Goal: Task Accomplishment & Management: Complete application form

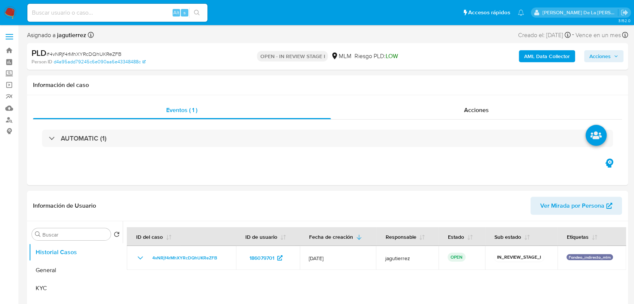
select select "10"
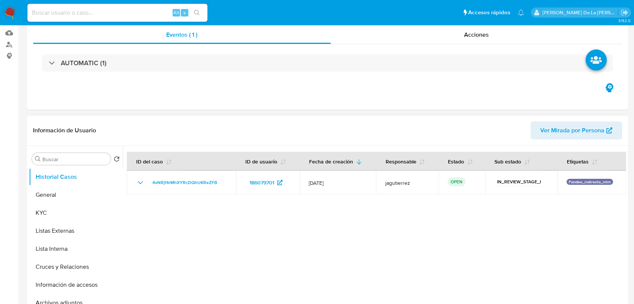
scroll to position [125, 0]
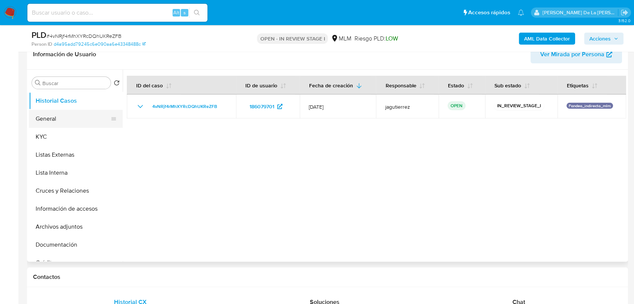
click at [49, 120] on button "General" at bounding box center [73, 119] width 88 height 18
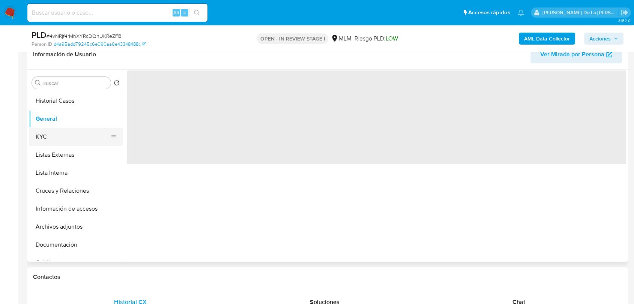
click at [49, 132] on button "KYC" at bounding box center [73, 137] width 88 height 18
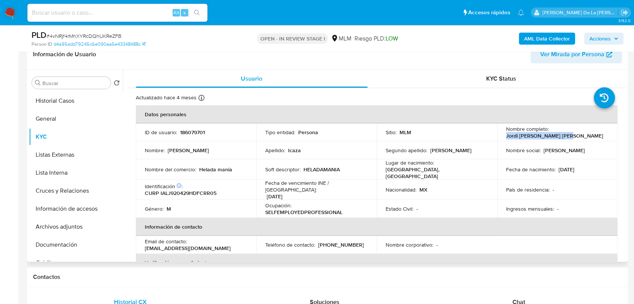
drag, startPoint x: 498, startPoint y: 135, endPoint x: 561, endPoint y: 138, distance: 63.4
click at [561, 138] on td "Nombre completo : Jordi Gontran Icaza Lara" at bounding box center [557, 132] width 120 height 18
click at [320, 168] on p "HELADAMANIA" at bounding box center [321, 169] width 36 height 7
drag, startPoint x: 240, startPoint y: 171, endPoint x: 199, endPoint y: 168, distance: 41.0
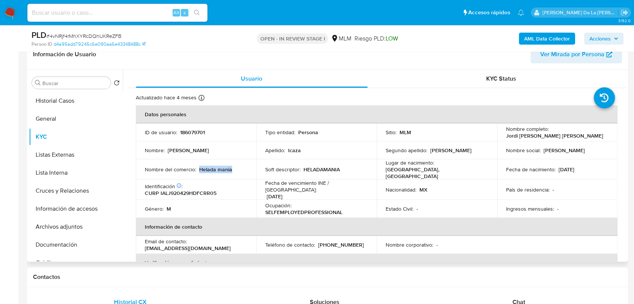
click at [199, 168] on div "Nombre del comercio : Helada manía" at bounding box center [196, 169] width 102 height 7
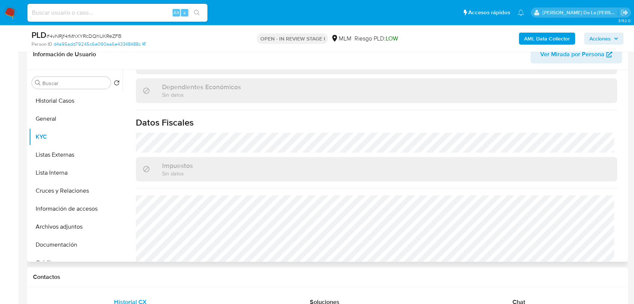
scroll to position [458, 0]
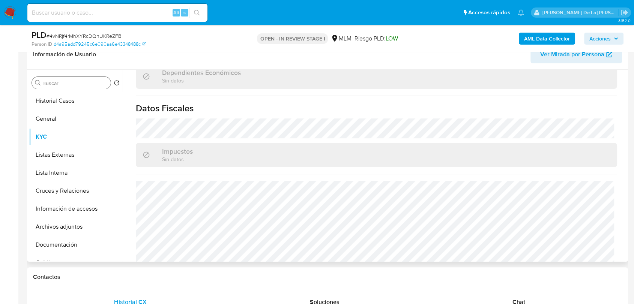
click at [70, 78] on div "Buscar" at bounding box center [71, 83] width 79 height 12
click at [63, 85] on input "Buscar" at bounding box center [74, 83] width 65 height 7
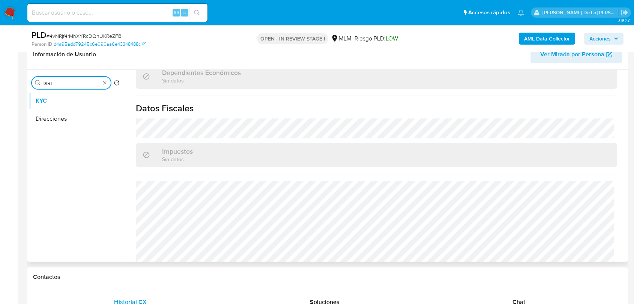
type input "DIRE"
click at [55, 120] on button "Direcciones" at bounding box center [76, 119] width 94 height 18
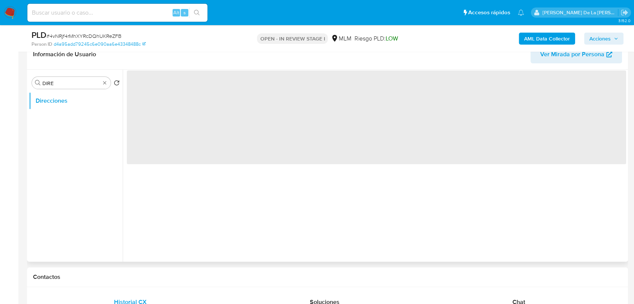
scroll to position [0, 0]
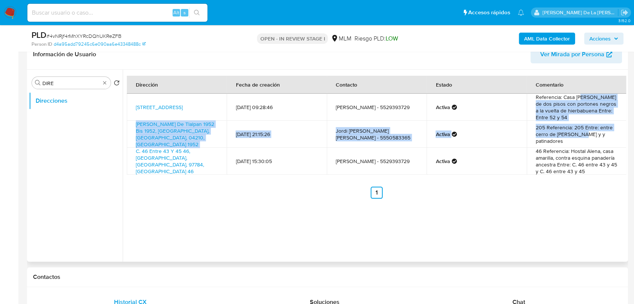
drag, startPoint x: 579, startPoint y: 100, endPoint x: 574, endPoint y: 136, distance: 36.6
click at [575, 136] on tbody "Avenida 49 232, Valladolid, Yucatán, 97784, Mexico 232 11/11/2024 09:28:46 Jord…" at bounding box center [376, 134] width 499 height 81
click at [574, 136] on td "205 Referencia: 205 Entre: entre cerro de jesus y y patinadores" at bounding box center [576, 134] width 100 height 27
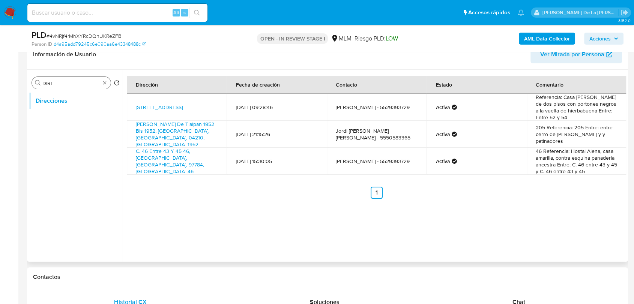
click at [103, 79] on div "Buscar DIRE" at bounding box center [71, 83] width 79 height 12
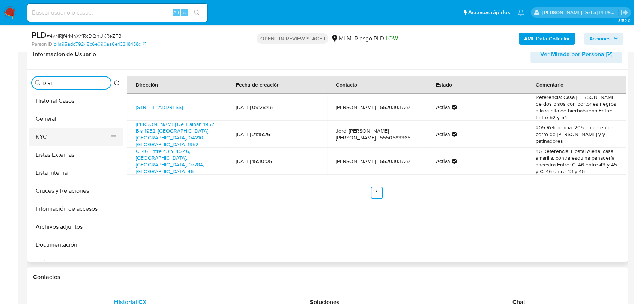
click at [72, 136] on button "KYC" at bounding box center [73, 137] width 88 height 18
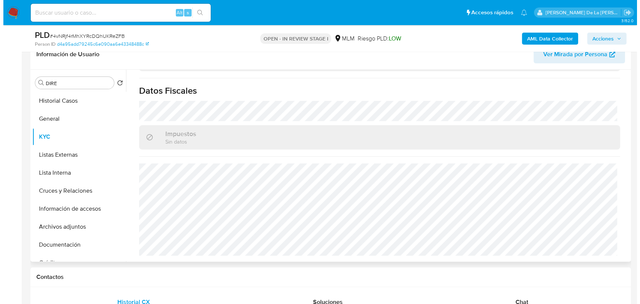
scroll to position [471, 0]
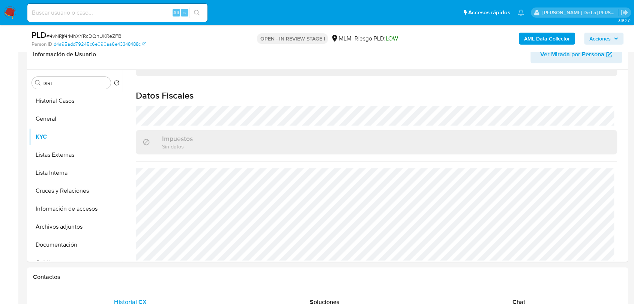
click at [530, 40] on b "AML Data Collector" at bounding box center [547, 39] width 46 height 12
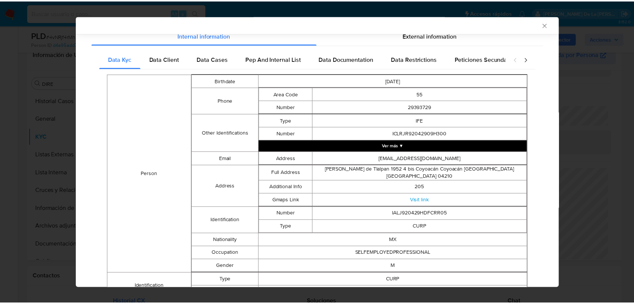
scroll to position [0, 0]
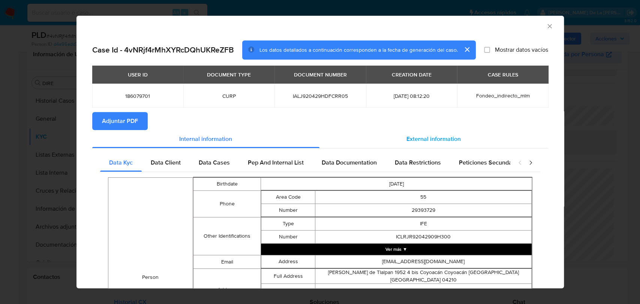
click at [397, 130] on div "External information" at bounding box center [433, 139] width 229 height 18
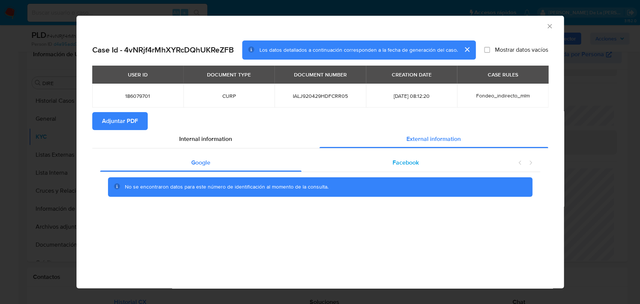
click at [451, 170] on div "Facebook" at bounding box center [405, 163] width 209 height 18
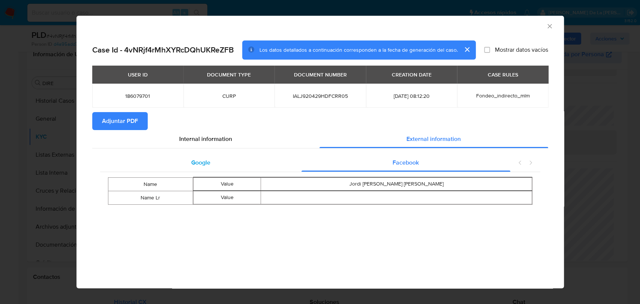
click at [291, 165] on div "Google" at bounding box center [201, 163] width 202 height 18
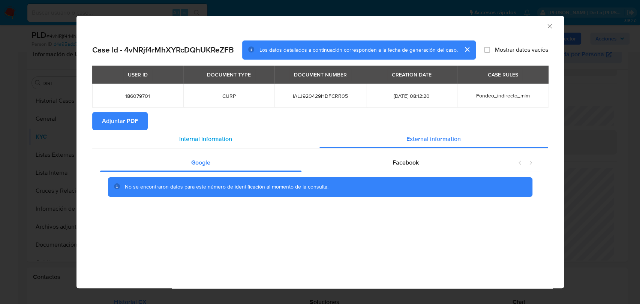
click at [244, 145] on div "Internal information" at bounding box center [205, 139] width 227 height 18
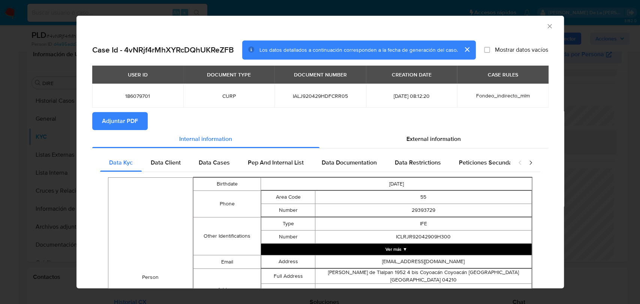
click at [542, 31] on div "AML Data Collector" at bounding box center [319, 25] width 487 height 19
click at [546, 25] on icon "Cerrar ventana" at bounding box center [549, 25] width 7 height 7
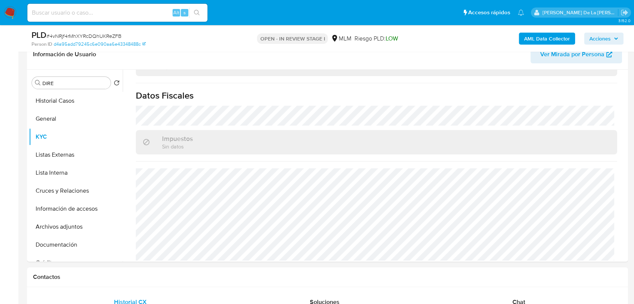
click at [548, 39] on b "AML Data Collector" at bounding box center [547, 39] width 46 height 12
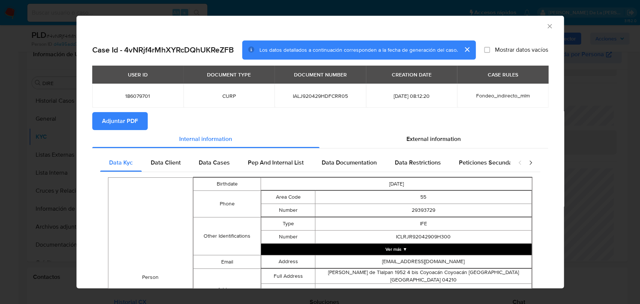
click at [138, 121] on button "Adjuntar PDF" at bounding box center [119, 121] width 55 height 18
click at [546, 29] on icon "Cerrar ventana" at bounding box center [549, 25] width 7 height 7
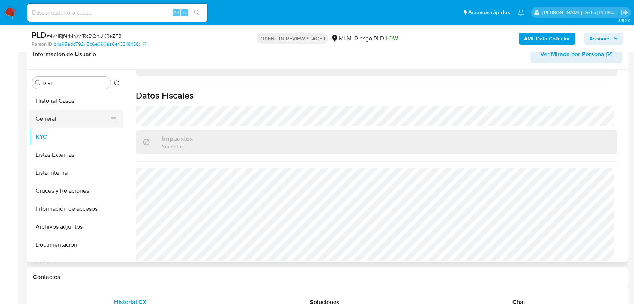
click at [61, 112] on button "General" at bounding box center [73, 119] width 88 height 18
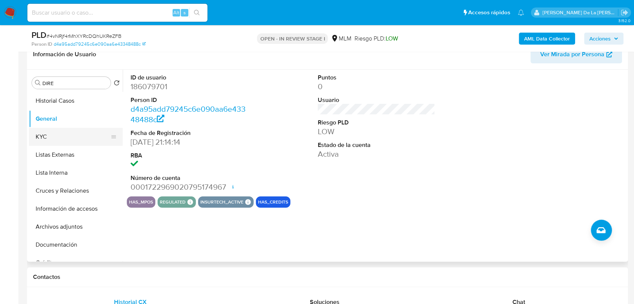
click at [72, 133] on button "KYC" at bounding box center [73, 137] width 88 height 18
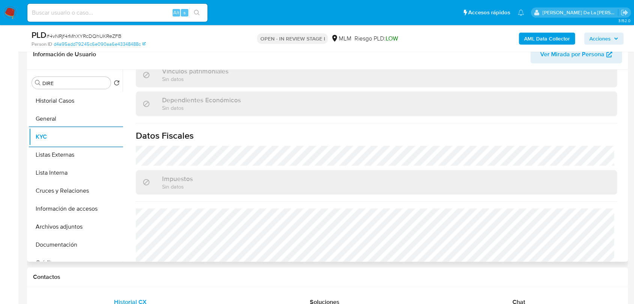
scroll to position [471, 0]
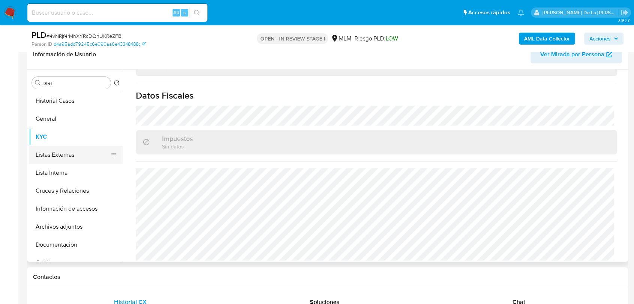
click at [61, 155] on button "Listas Externas" at bounding box center [73, 155] width 88 height 18
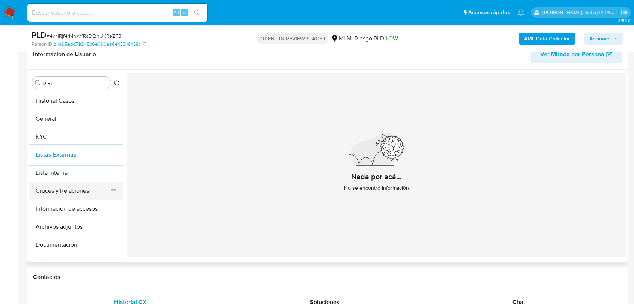
click at [86, 187] on button "Cruces y Relaciones" at bounding box center [73, 191] width 88 height 18
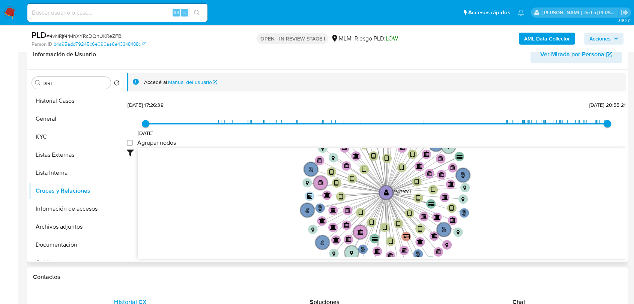
drag, startPoint x: 501, startPoint y: 184, endPoint x: 498, endPoint y: 215, distance: 30.6
click at [498, 215] on icon "user-186079701  186079701 phone-7031e92e0a2015f3c6a77adf21654a67  phone-7031e…" at bounding box center [382, 202] width 488 height 109
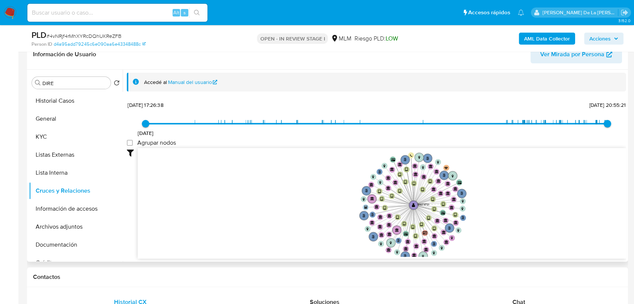
drag, startPoint x: 495, startPoint y: 211, endPoint x: 459, endPoint y: 219, distance: 36.3
click at [459, 219] on icon "user-186079701  186079701 phone-7031e92e0a2015f3c6a77adf21654a67  phone-7031e…" at bounding box center [382, 202] width 488 height 109
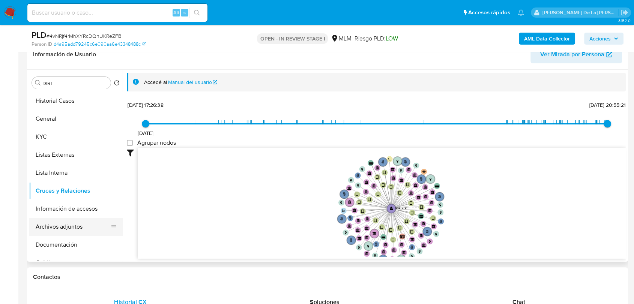
click at [78, 211] on button "Información de accesos" at bounding box center [76, 209] width 94 height 18
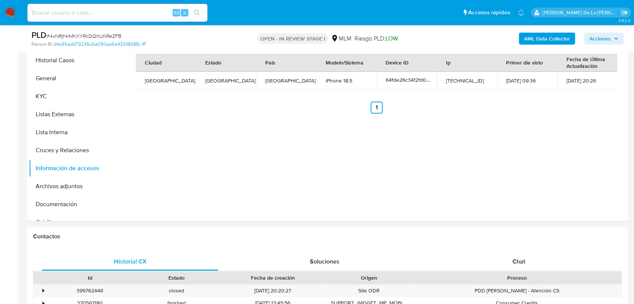
scroll to position [166, 0]
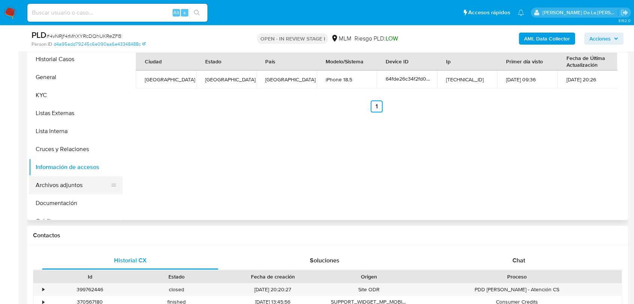
drag, startPoint x: 52, startPoint y: 181, endPoint x: 91, endPoint y: 179, distance: 38.3
click at [52, 181] on button "Archivos adjuntos" at bounding box center [73, 185] width 88 height 18
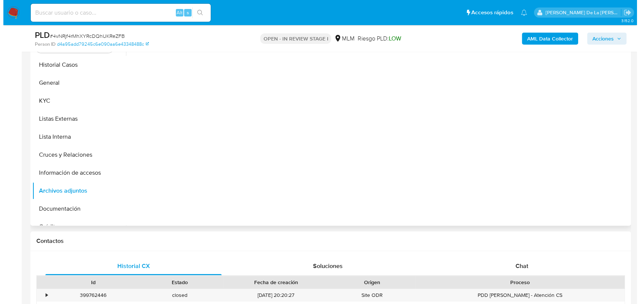
scroll to position [125, 0]
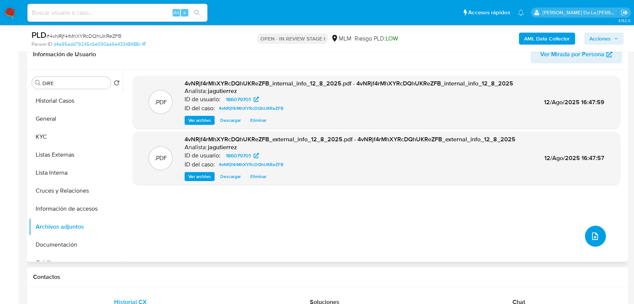
click at [590, 234] on icon "upload-file" at bounding box center [594, 236] width 9 height 9
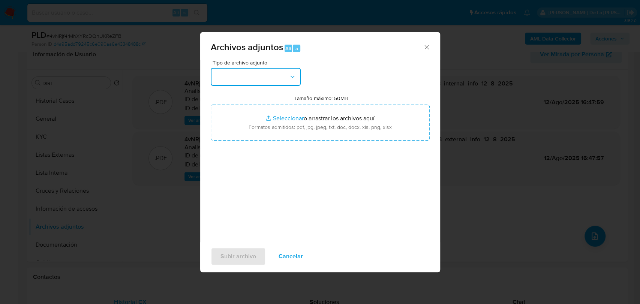
click at [229, 79] on button "button" at bounding box center [256, 77] width 90 height 18
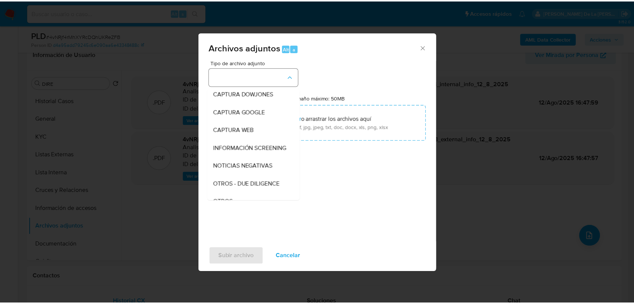
scroll to position [39, 0]
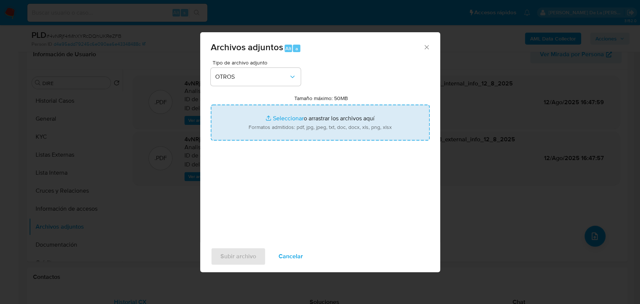
type input "C:\fakepath\186079701_JORDI GONTRAN ICAZA LARA_JUL2025.pdf"
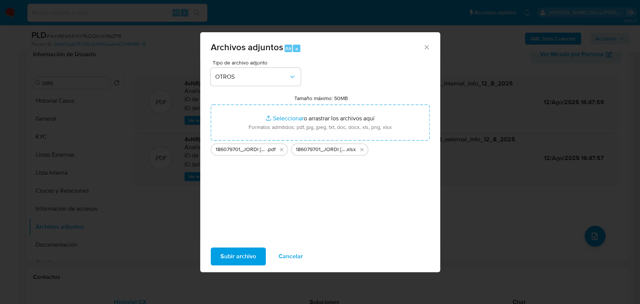
click at [264, 180] on div "Tipo de archivo adjunto OTROS Tamaño máximo: 50MB Seleccionar archivos Seleccio…" at bounding box center [320, 148] width 219 height 177
click at [233, 256] on span "Subir archivo" at bounding box center [238, 256] width 36 height 16
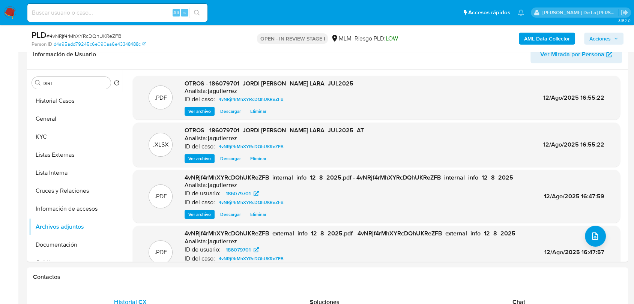
click at [610, 38] on span "Acciones" at bounding box center [599, 39] width 21 height 12
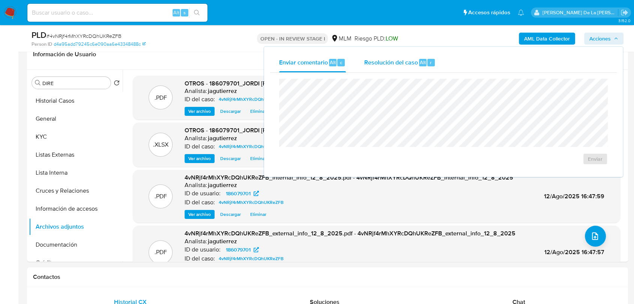
click at [387, 60] on span "Resolución del caso" at bounding box center [391, 62] width 54 height 9
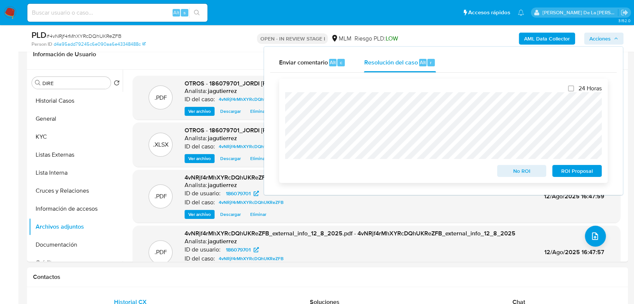
click at [531, 170] on span "No ROI" at bounding box center [521, 171] width 39 height 10
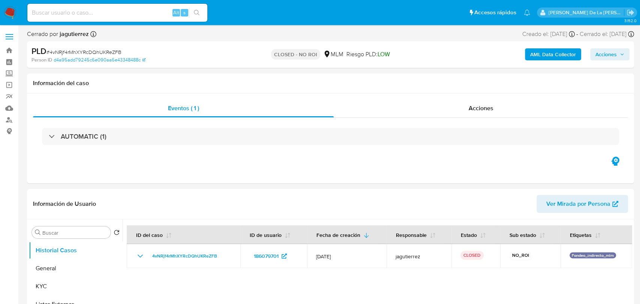
select select "10"
click at [7, 16] on img at bounding box center [10, 12] width 13 height 13
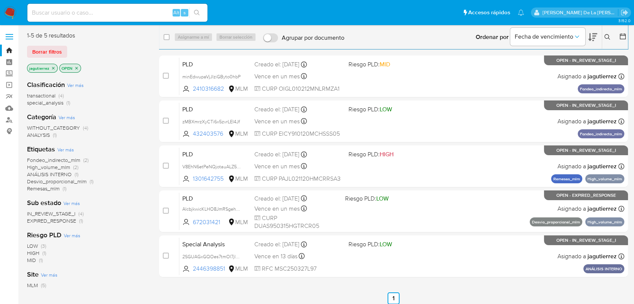
click at [54, 67] on icon "close-filter" at bounding box center [53, 68] width 4 height 4
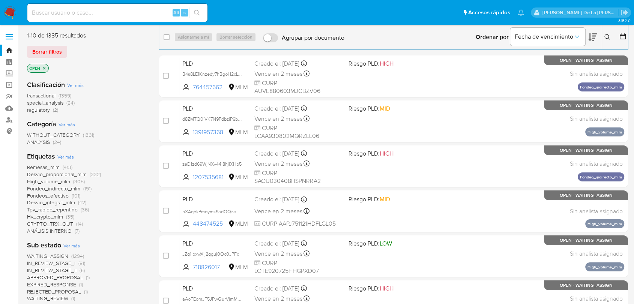
click at [9, 10] on img at bounding box center [10, 12] width 13 height 13
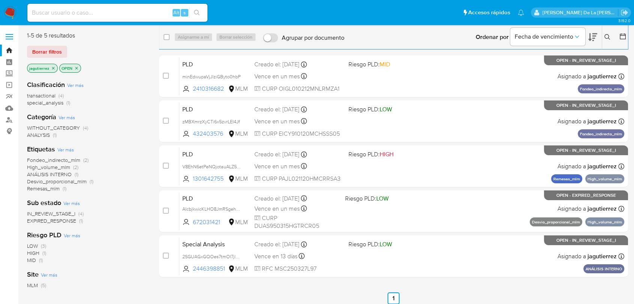
click at [52, 70] on p "jagutierrez" at bounding box center [42, 68] width 30 height 8
click at [53, 69] on icon "close-filter" at bounding box center [53, 68] width 4 height 4
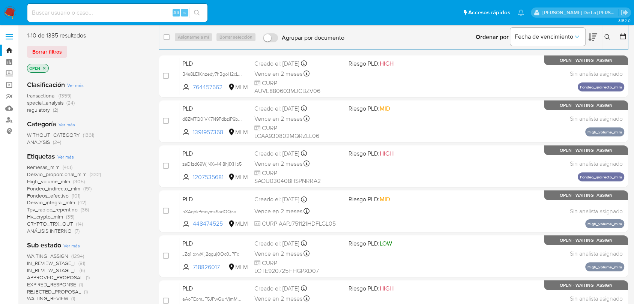
click at [39, 97] on span "transactional" at bounding box center [41, 95] width 28 height 7
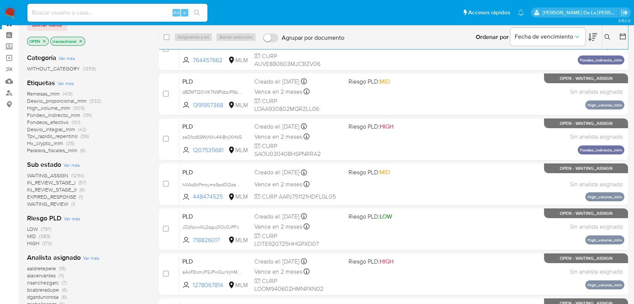
scroll to position [42, 0]
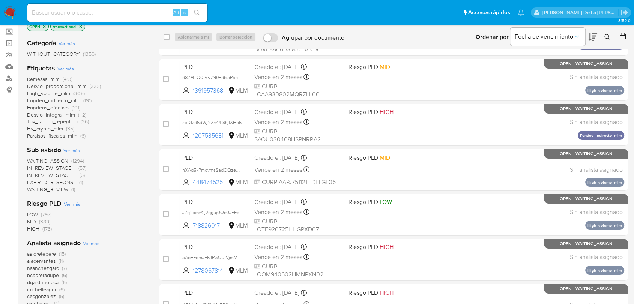
click at [53, 161] on span "WAITING_ASSIGN" at bounding box center [47, 160] width 41 height 7
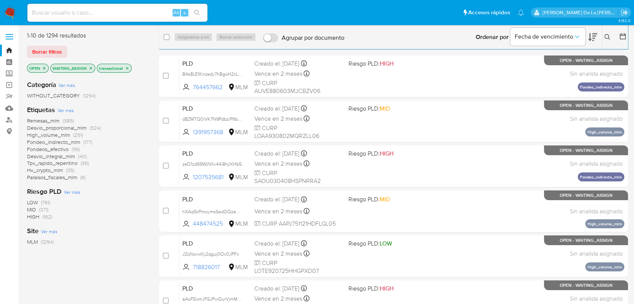
click at [589, 34] on icon at bounding box center [592, 37] width 9 height 8
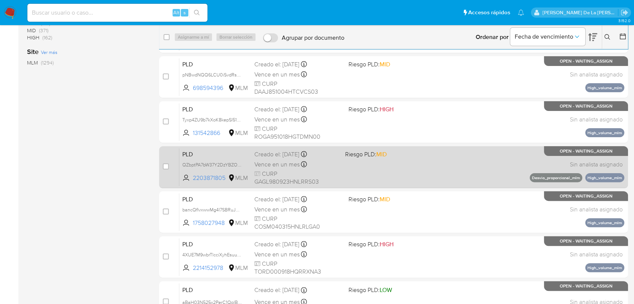
scroll to position [230, 0]
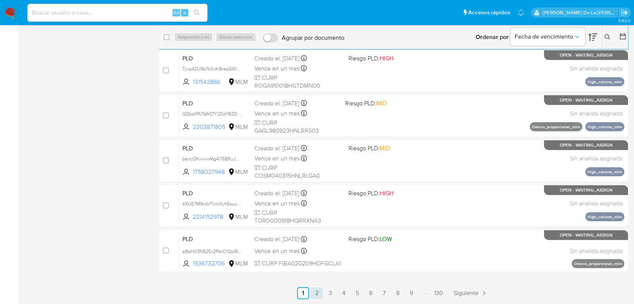
click at [315, 292] on link "2" at bounding box center [316, 293] width 12 height 12
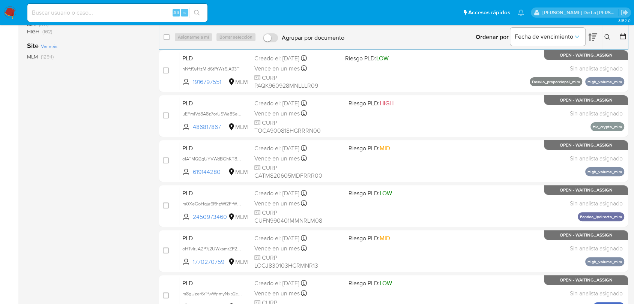
scroll to position [230, 0]
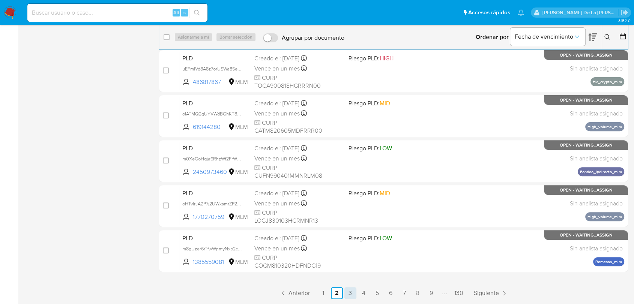
click at [348, 292] on link "3" at bounding box center [350, 293] width 12 height 12
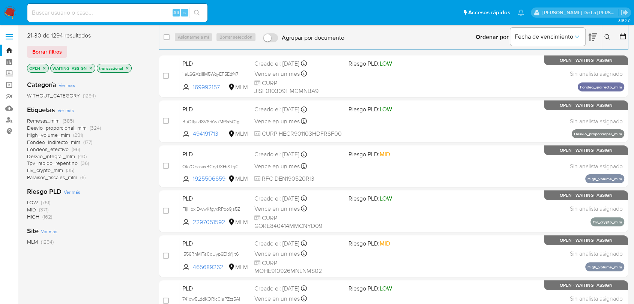
scroll to position [230, 0]
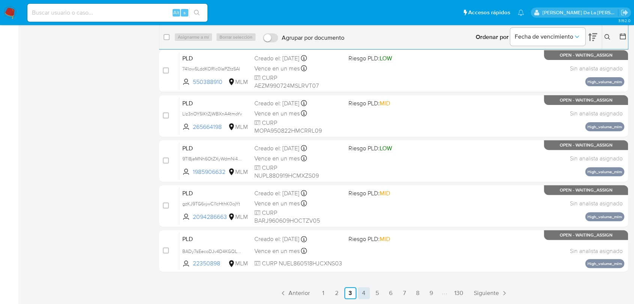
click at [364, 294] on link "4" at bounding box center [364, 293] width 12 height 12
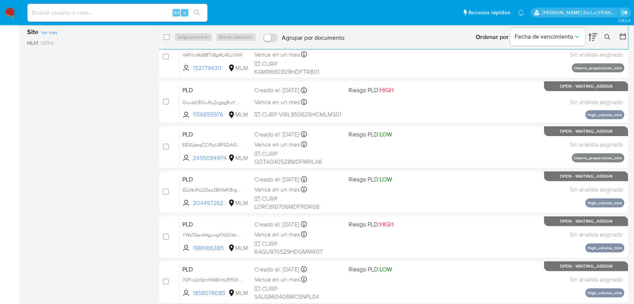
scroll to position [230, 0]
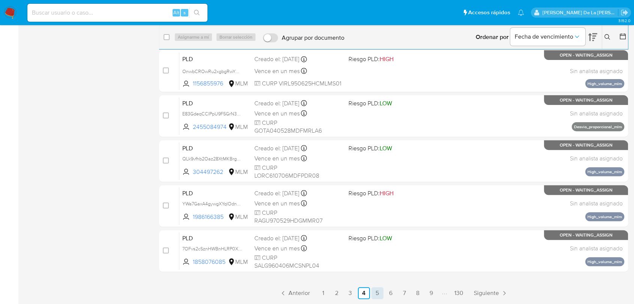
click at [378, 295] on link "5" at bounding box center [377, 293] width 12 height 12
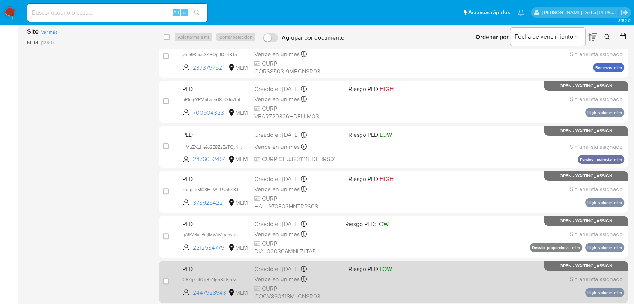
scroll to position [230, 0]
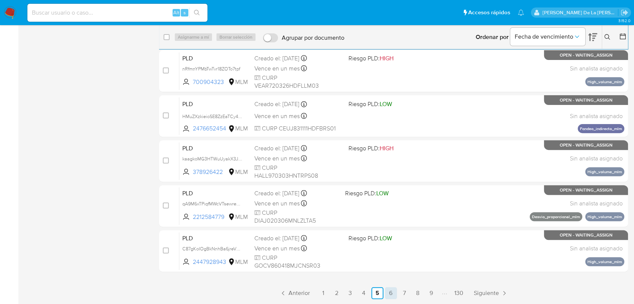
click at [391, 295] on link "6" at bounding box center [391, 293] width 12 height 12
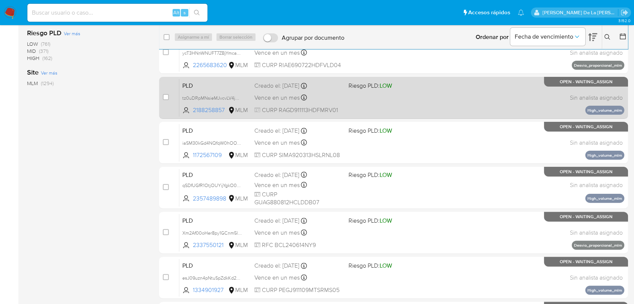
scroll to position [230, 0]
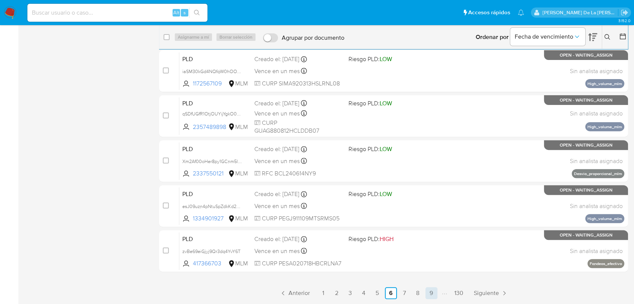
click at [427, 289] on link "9" at bounding box center [431, 293] width 12 height 12
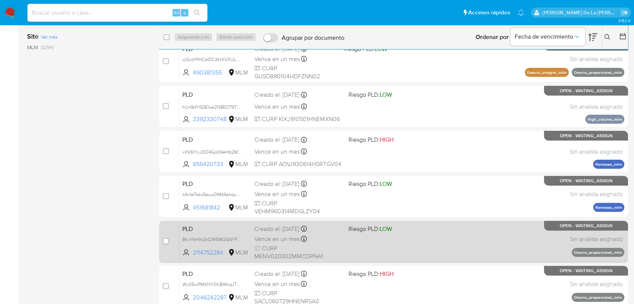
scroll to position [230, 0]
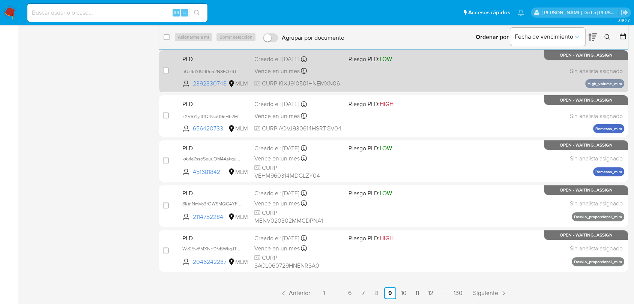
click at [399, 289] on link "10" at bounding box center [403, 293] width 12 height 12
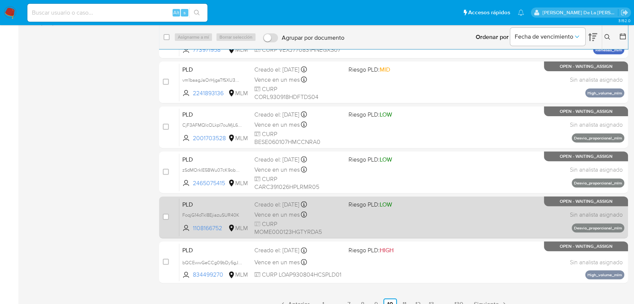
scroll to position [230, 0]
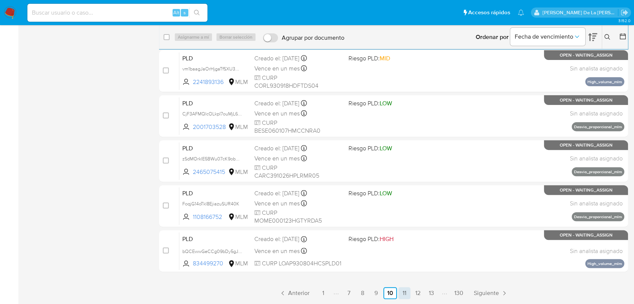
click at [405, 291] on link "11" at bounding box center [404, 293] width 12 height 12
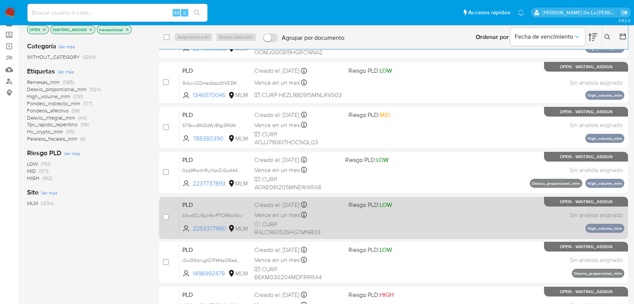
scroll to position [230, 0]
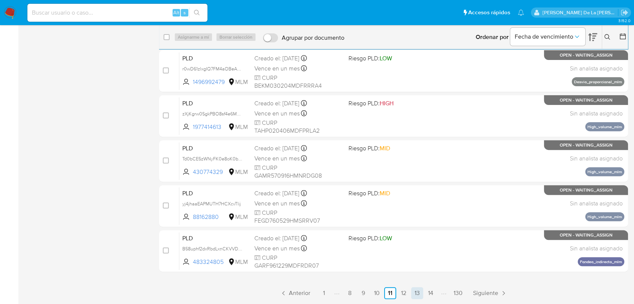
click at [418, 293] on link "13" at bounding box center [417, 293] width 12 height 12
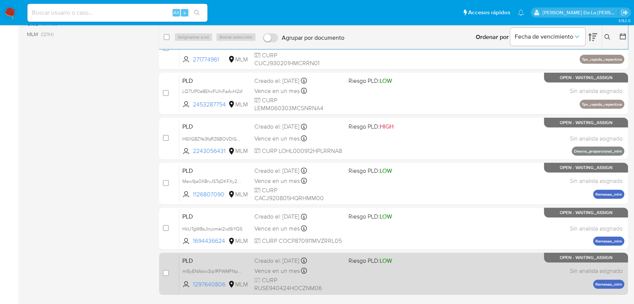
scroll to position [230, 0]
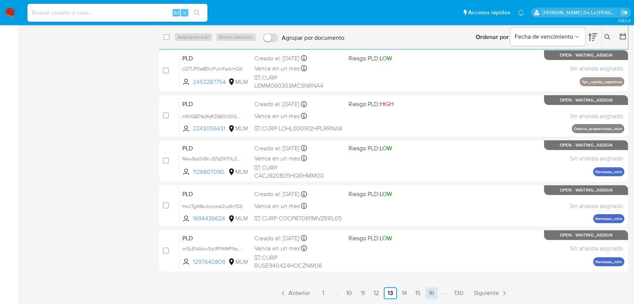
click at [430, 294] on link "16" at bounding box center [431, 293] width 12 height 12
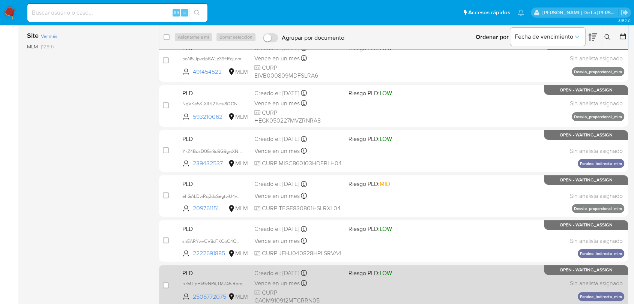
scroll to position [230, 0]
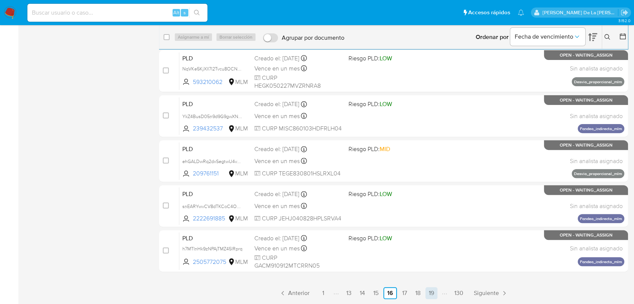
click at [431, 294] on link "19" at bounding box center [431, 293] width 12 height 12
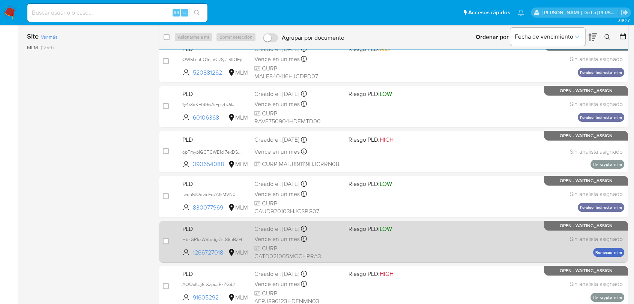
scroll to position [230, 0]
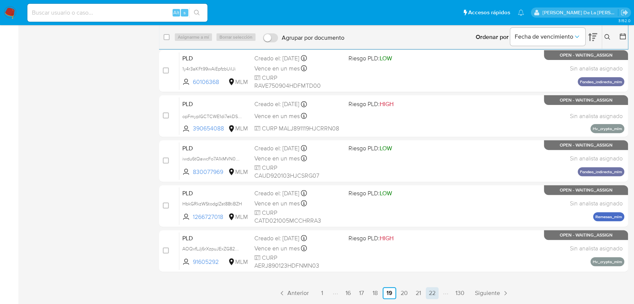
click at [433, 296] on link "22" at bounding box center [432, 293] width 13 height 12
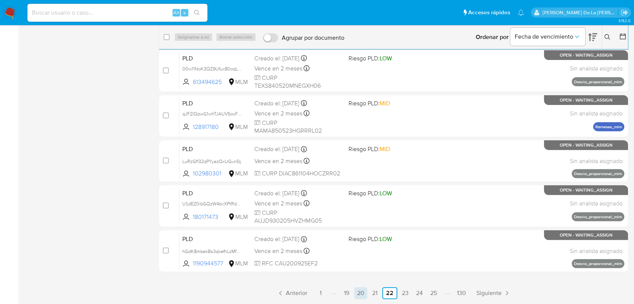
click at [361, 291] on link "20" at bounding box center [360, 293] width 13 height 12
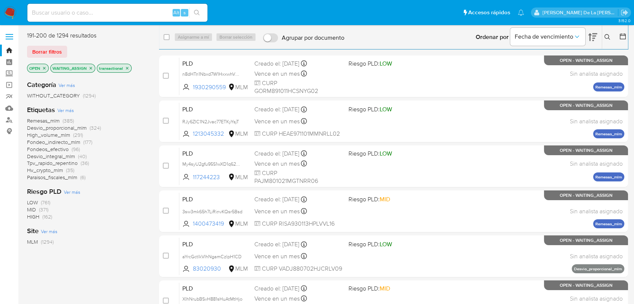
click at [9, 15] on img at bounding box center [10, 12] width 13 height 13
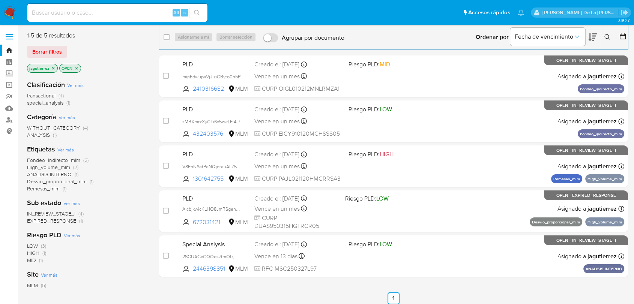
click at [49, 158] on span "Fondeo_indirecto_mlm" at bounding box center [53, 159] width 53 height 7
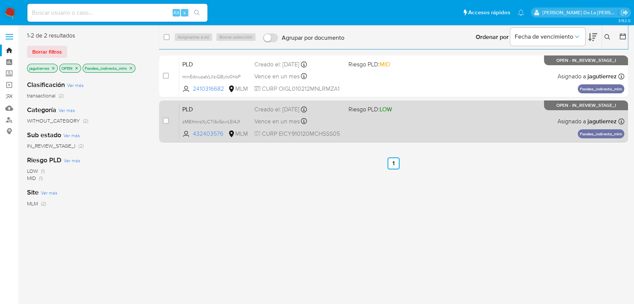
click at [399, 123] on div "PLD zMBXmrzXyCTi6x5zvrLEI4Jf 432403576 MLM Riesgo PLD: LOW Creado el: 12/07/202…" at bounding box center [401, 121] width 445 height 38
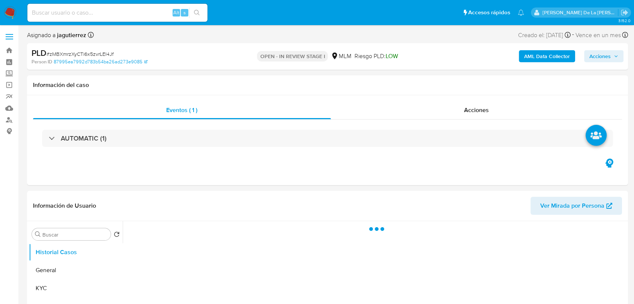
select select "10"
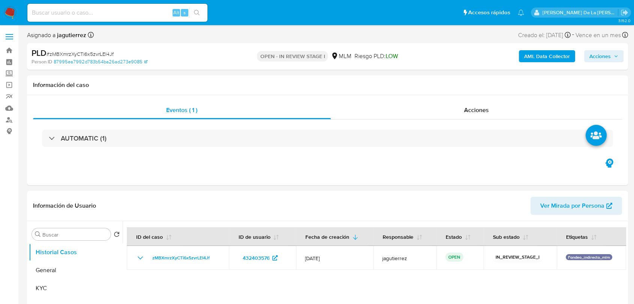
select select "10"
click at [533, 50] on b "AML Data Collector" at bounding box center [547, 56] width 46 height 12
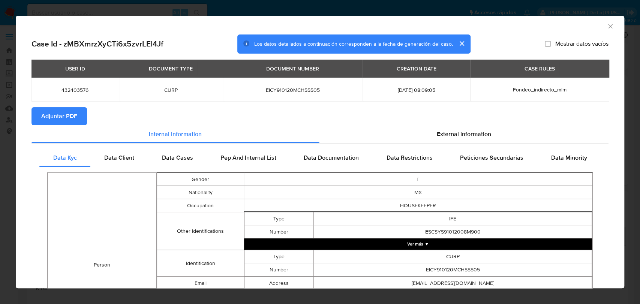
click at [457, 118] on section "Adjuntar PDF" at bounding box center [319, 116] width 577 height 18
click at [457, 133] on span "External information" at bounding box center [464, 134] width 54 height 9
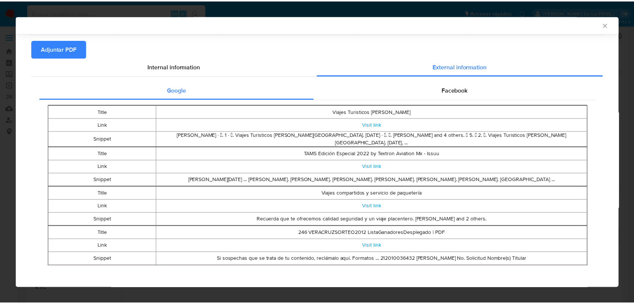
scroll to position [67, 0]
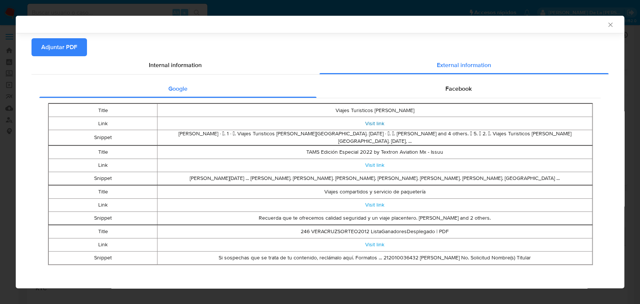
click at [370, 125] on link "Visit link" at bounding box center [374, 123] width 19 height 7
click at [370, 163] on link "Visit link" at bounding box center [374, 164] width 19 height 7
click at [602, 30] on div "AML Data Collector" at bounding box center [320, 24] width 608 height 17
click at [607, 26] on icon "Cerrar ventana" at bounding box center [610, 24] width 7 height 7
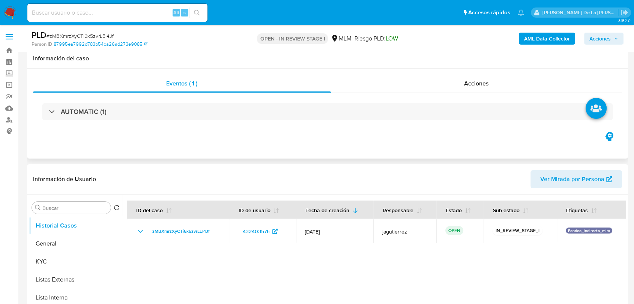
scroll to position [83, 0]
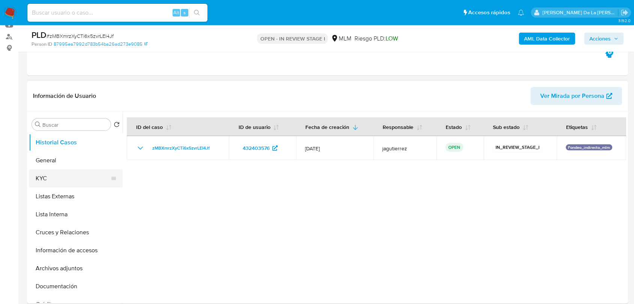
click at [69, 172] on button "KYC" at bounding box center [73, 178] width 88 height 18
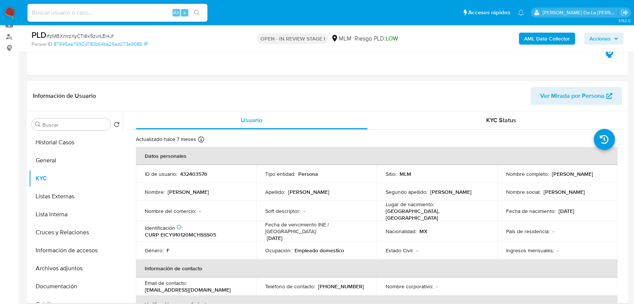
scroll to position [125, 0]
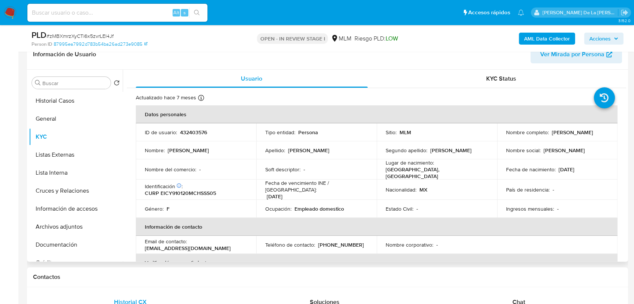
drag, startPoint x: 501, startPoint y: 136, endPoint x: 561, endPoint y: 139, distance: 60.1
click at [568, 139] on td "Nombre completo : Yesenia Espinoza Castillo" at bounding box center [557, 132] width 120 height 18
drag, startPoint x: 552, startPoint y: 139, endPoint x: 566, endPoint y: 136, distance: 15.0
click at [566, 136] on div "Nombre completo : Yesenia Espinoza Castillo" at bounding box center [557, 132] width 102 height 7
drag, startPoint x: 568, startPoint y: 135, endPoint x: 501, endPoint y: 139, distance: 67.2
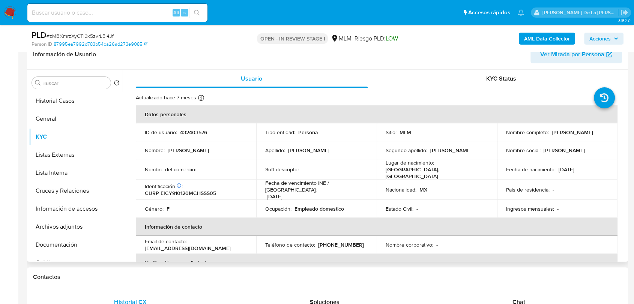
click at [501, 139] on td "Nombre completo : Yesenia Espinoza Castillo" at bounding box center [557, 132] width 120 height 18
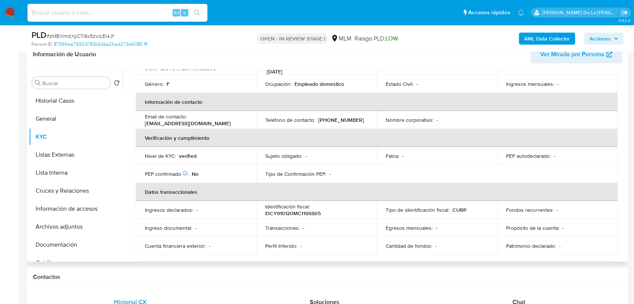
scroll to position [83, 0]
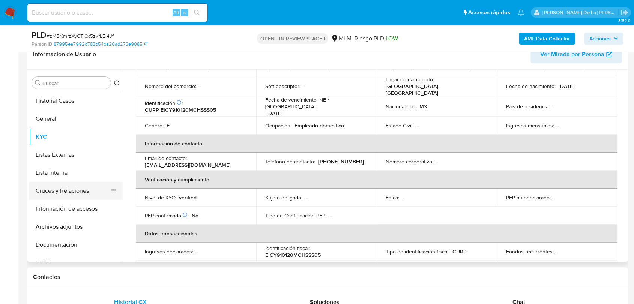
click at [84, 193] on button "Cruces y Relaciones" at bounding box center [73, 191] width 88 height 18
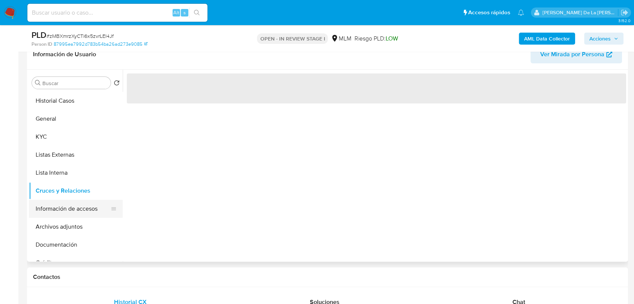
click at [93, 202] on button "Información de accesos" at bounding box center [73, 209] width 88 height 18
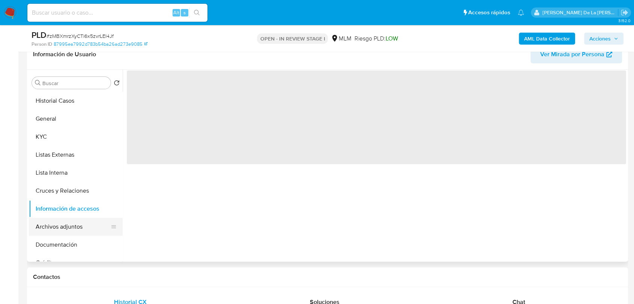
click at [84, 230] on button "Archivos adjuntos" at bounding box center [73, 227] width 88 height 18
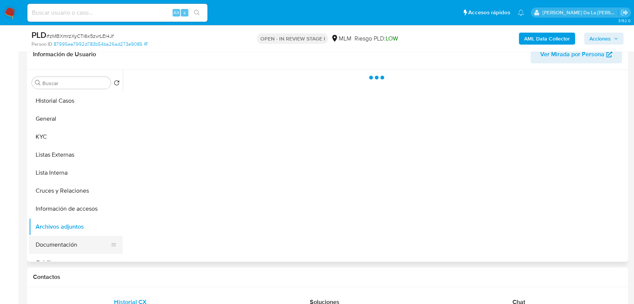
click at [81, 238] on button "Documentación" at bounding box center [73, 245] width 88 height 18
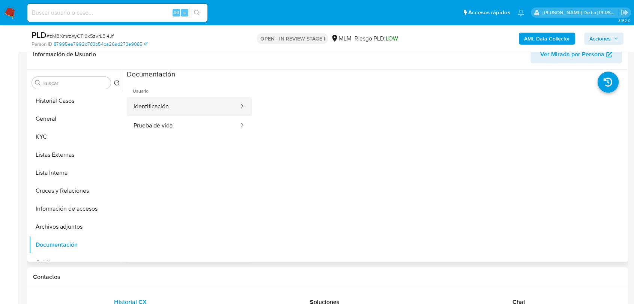
drag, startPoint x: 174, startPoint y: 92, endPoint x: 171, endPoint y: 103, distance: 10.9
click at [174, 96] on span "Usuario" at bounding box center [189, 88] width 125 height 18
click at [171, 105] on button "Identificación" at bounding box center [183, 106] width 113 height 19
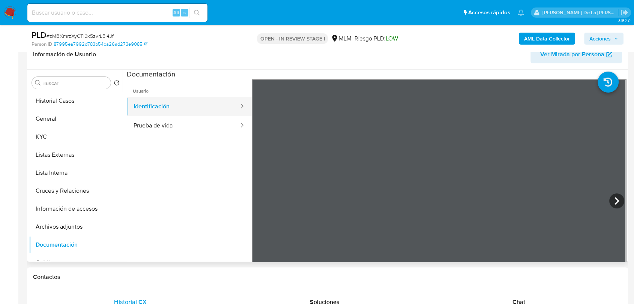
click at [130, 114] on button "Identificación" at bounding box center [183, 106] width 113 height 19
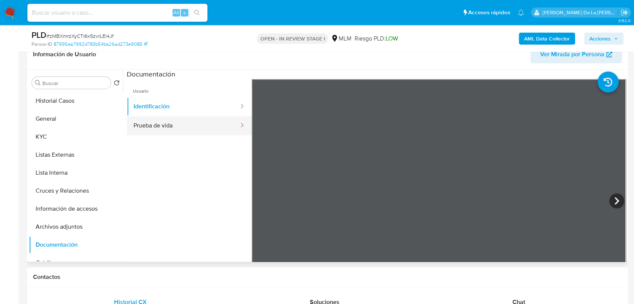
click at [136, 123] on button "Prueba de vida" at bounding box center [183, 125] width 113 height 19
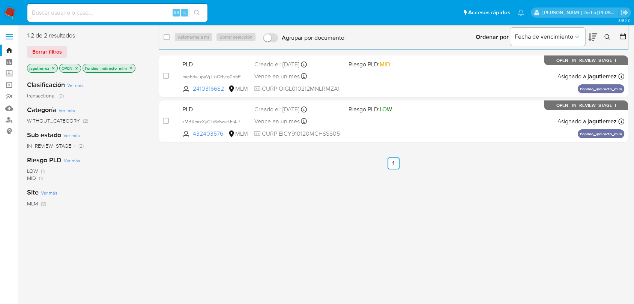
click at [94, 6] on div "Alt s" at bounding box center [117, 13] width 180 height 18
click at [91, 10] on input at bounding box center [117, 13] width 180 height 10
paste input "492244279"
type input "492244279"
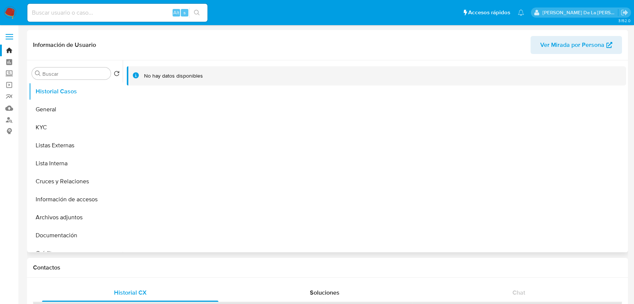
select select "10"
click at [77, 105] on button "General" at bounding box center [73, 109] width 88 height 18
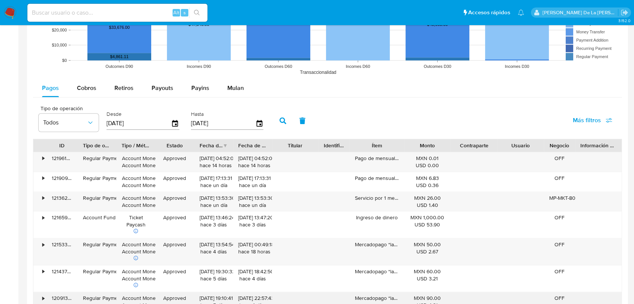
scroll to position [708, 0]
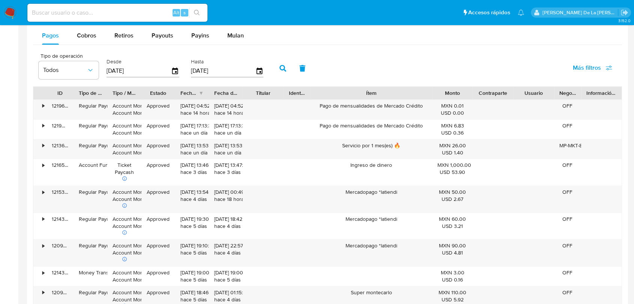
drag, startPoint x: 405, startPoint y: 91, endPoint x: 472, endPoint y: 97, distance: 67.4
click at [472, 97] on div "ID Tipo de operación Tipo / Método Estado Fecha de creación Fecha de aprobación…" at bounding box center [327, 93] width 588 height 13
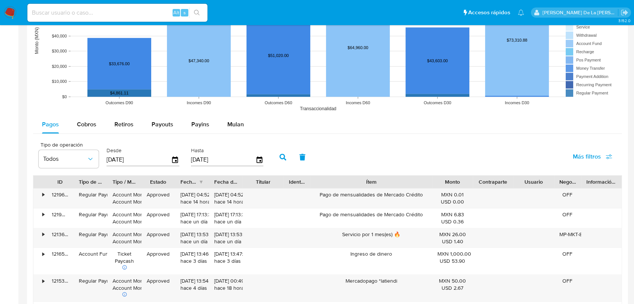
scroll to position [583, 0]
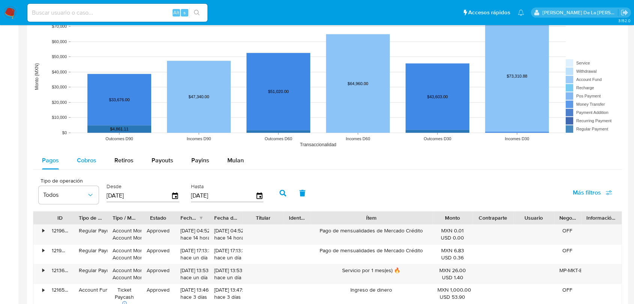
click at [79, 154] on div "Cobros" at bounding box center [86, 160] width 19 height 18
select select "10"
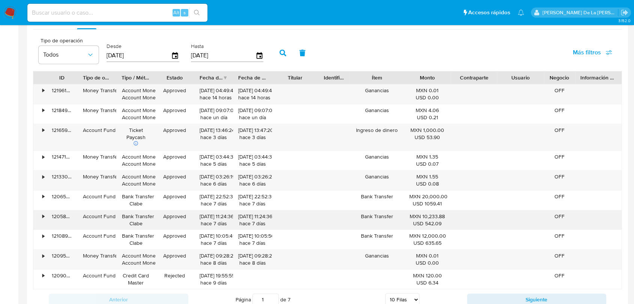
scroll to position [750, 0]
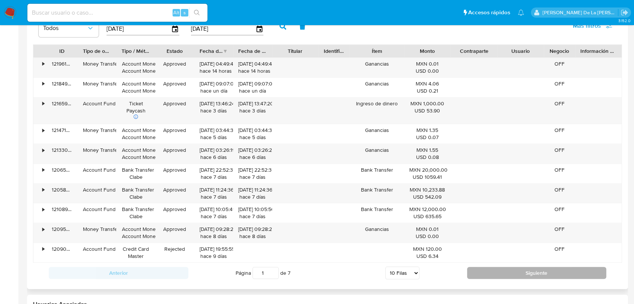
click at [512, 277] on button "Siguiente" at bounding box center [536, 273] width 139 height 12
type input "2"
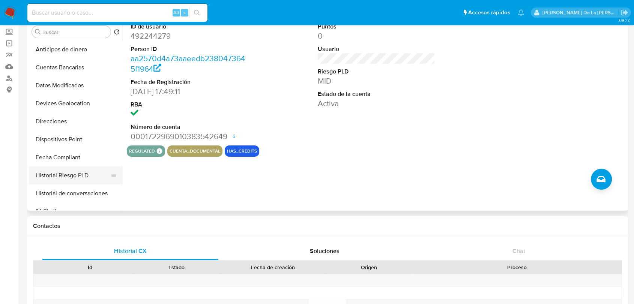
scroll to position [208, 0]
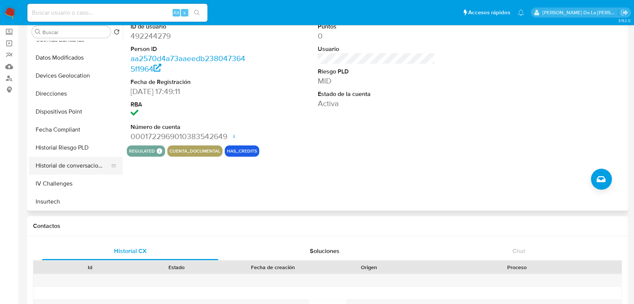
click at [79, 163] on button "Historial de conversaciones" at bounding box center [73, 166] width 88 height 18
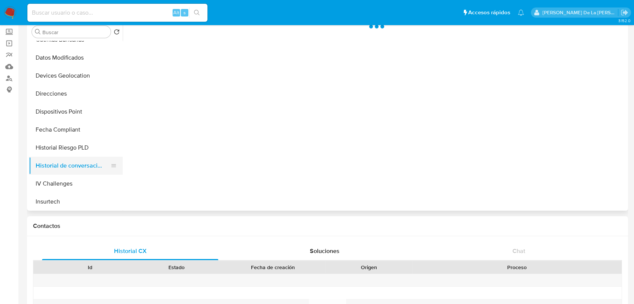
scroll to position [0, 0]
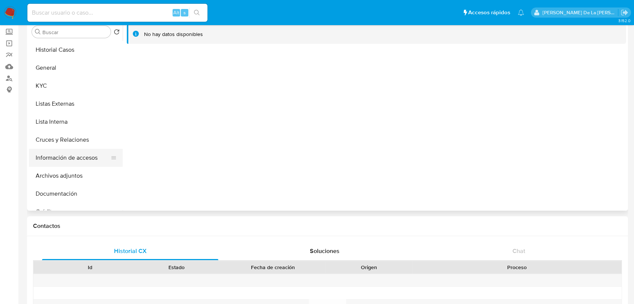
click at [75, 150] on button "Información de accesos" at bounding box center [73, 158] width 88 height 18
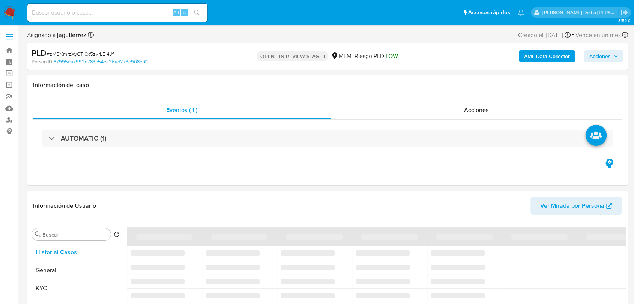
select select "10"
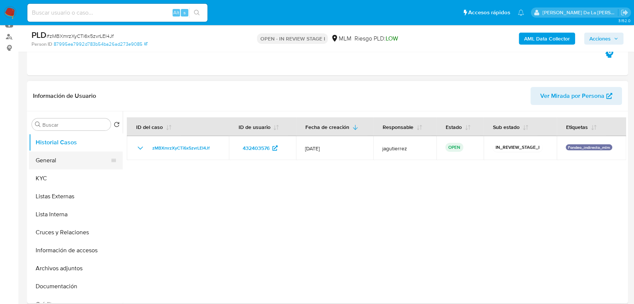
click at [67, 165] on button "General" at bounding box center [73, 160] width 88 height 18
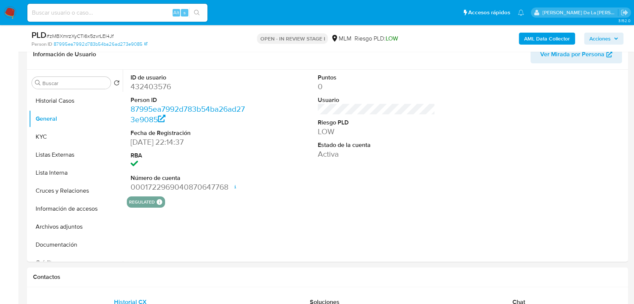
scroll to position [111, 0]
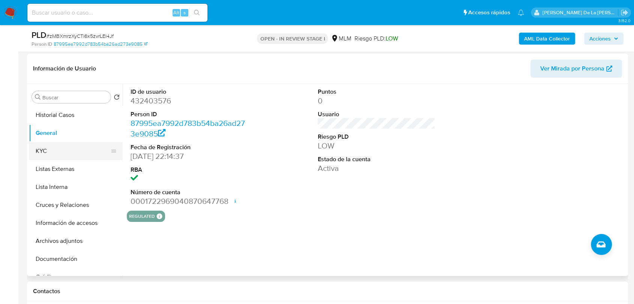
click at [57, 159] on ul "Historial Casos General KYC Listas Externas Lista Interna Cruces y Relaciones I…" at bounding box center [76, 190] width 94 height 169
click at [56, 151] on button "KYC" at bounding box center [73, 151] width 88 height 18
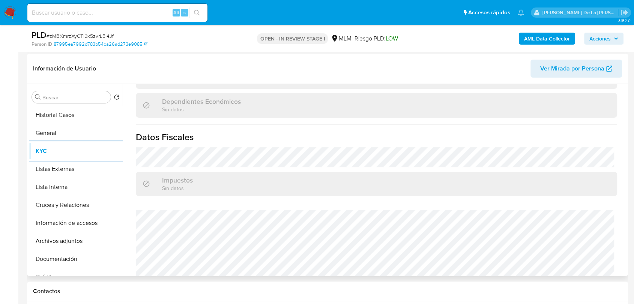
scroll to position [471, 0]
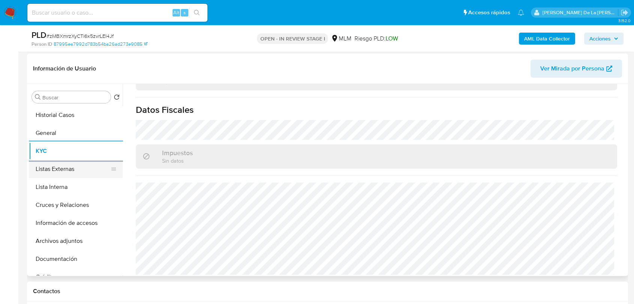
click at [36, 172] on button "Listas Externas" at bounding box center [73, 169] width 88 height 18
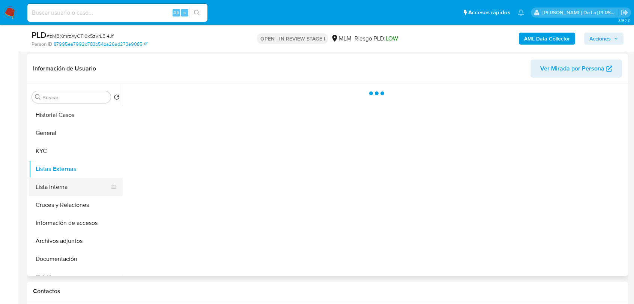
scroll to position [0, 0]
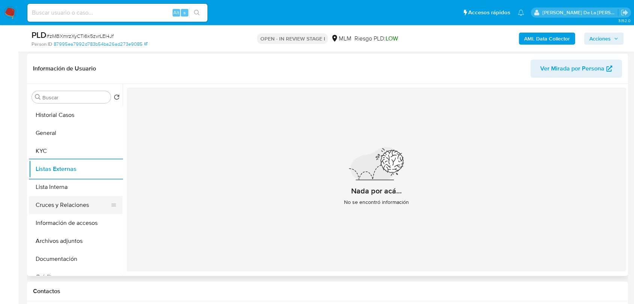
click at [76, 210] on button "Cruces y Relaciones" at bounding box center [73, 205] width 88 height 18
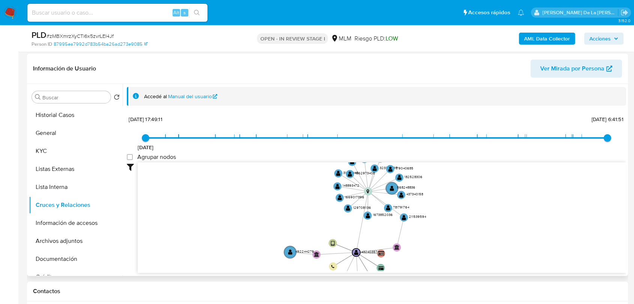
drag, startPoint x: 546, startPoint y: 178, endPoint x: 448, endPoint y: 199, distance: 99.6
click at [449, 199] on icon "user-432403576  432403576 phone-8f588a822878e52767365396b125335b  person-8799…" at bounding box center [382, 216] width 488 height 109
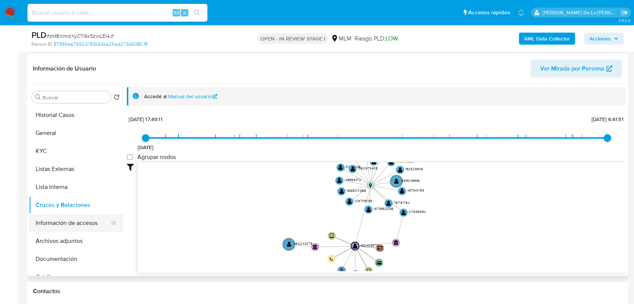
click at [75, 229] on button "Información de accesos" at bounding box center [73, 223] width 88 height 18
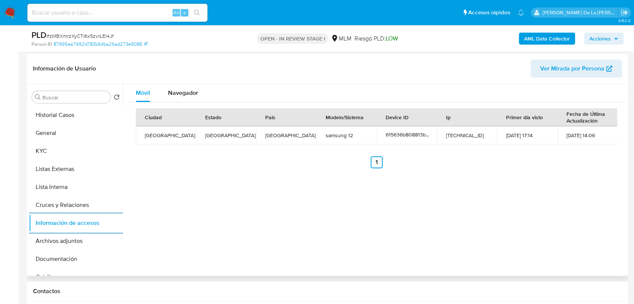
click at [29, 214] on button "Información de accesos" at bounding box center [76, 223] width 94 height 18
drag, startPoint x: 58, startPoint y: 148, endPoint x: 67, endPoint y: 148, distance: 9.0
click at [58, 148] on button "KYC" at bounding box center [73, 151] width 88 height 18
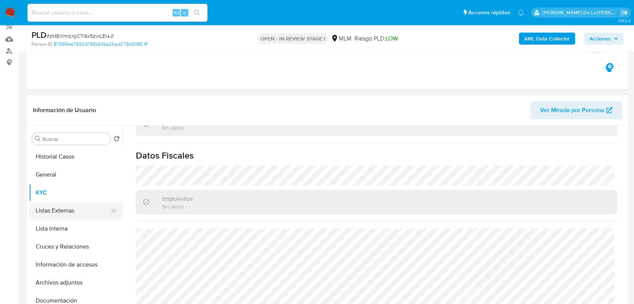
scroll to position [471, 0]
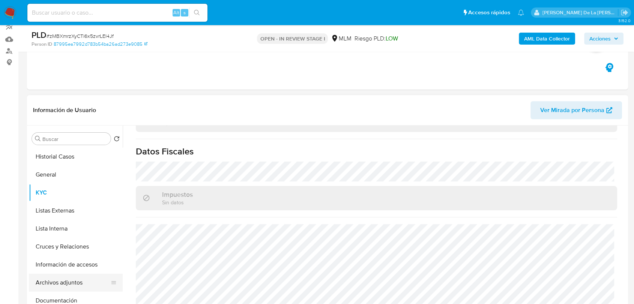
drag, startPoint x: 59, startPoint y: 279, endPoint x: 69, endPoint y: 274, distance: 10.6
click at [60, 279] on button "Archivos adjuntos" at bounding box center [73, 283] width 88 height 18
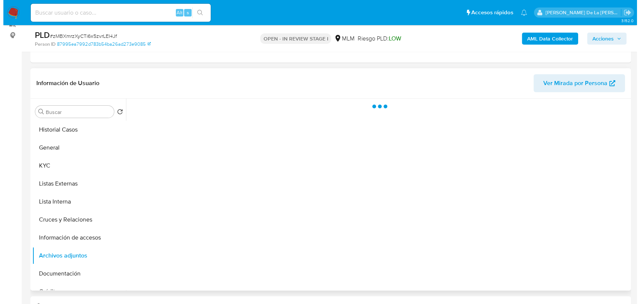
scroll to position [111, 0]
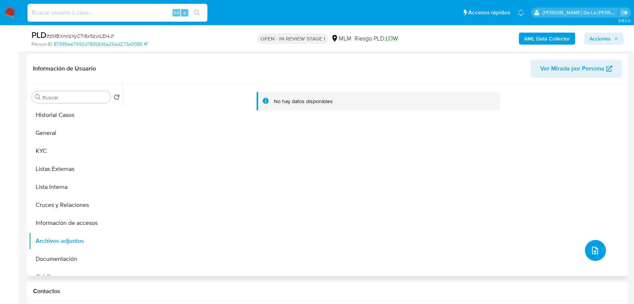
click at [592, 251] on icon "upload-file" at bounding box center [594, 250] width 9 height 9
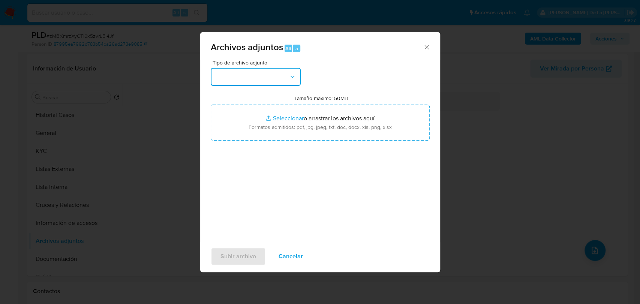
click at [228, 75] on button "button" at bounding box center [256, 77] width 90 height 18
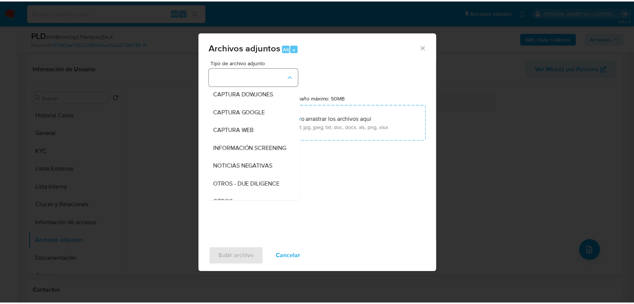
scroll to position [39, 0]
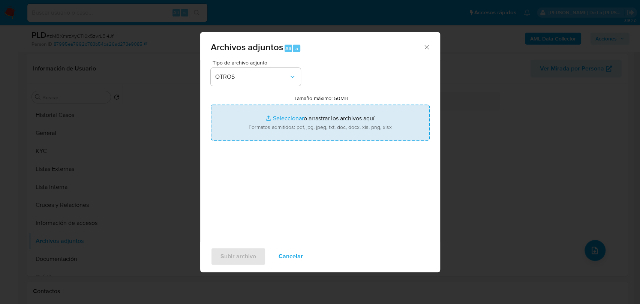
type input "C:\fakepath\432403576_YESENIA ESPINOZA CASTILLO_JUL2025.pdf"
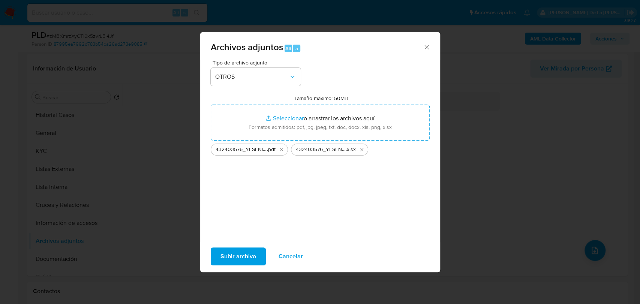
click at [225, 181] on div "Tipo de archivo adjunto OTROS Tamaño máximo: 50MB Seleccionar archivos Seleccio…" at bounding box center [320, 148] width 219 height 177
click at [240, 248] on span "Subir archivo" at bounding box center [238, 256] width 36 height 16
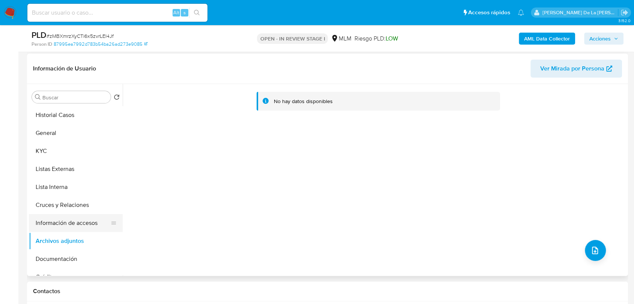
click at [64, 224] on button "Información de accesos" at bounding box center [73, 223] width 88 height 18
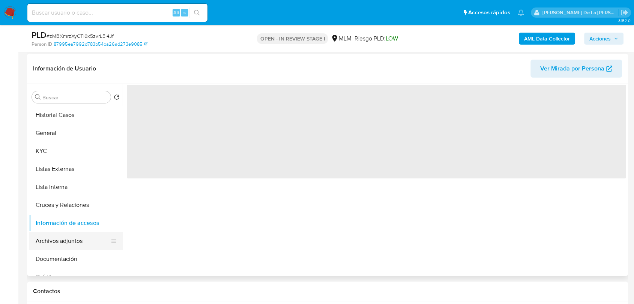
click at [60, 239] on button "Archivos adjuntos" at bounding box center [73, 241] width 88 height 18
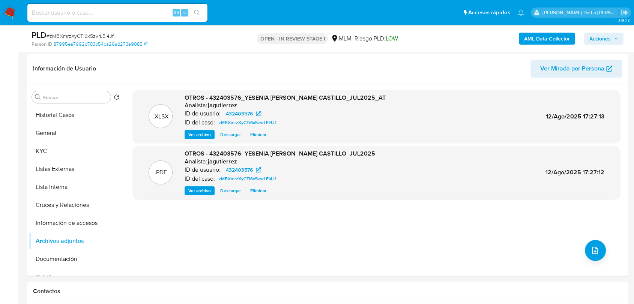
click at [603, 37] on span "Acciones" at bounding box center [599, 39] width 21 height 12
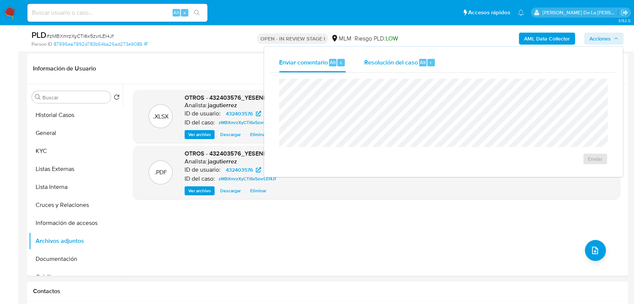
click at [379, 61] on span "Resolución del caso" at bounding box center [391, 62] width 54 height 9
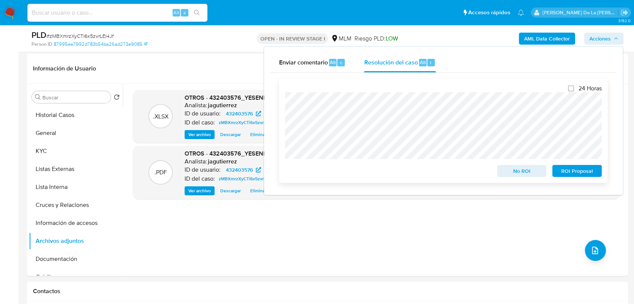
click at [539, 169] on span "No ROI" at bounding box center [521, 171] width 39 height 10
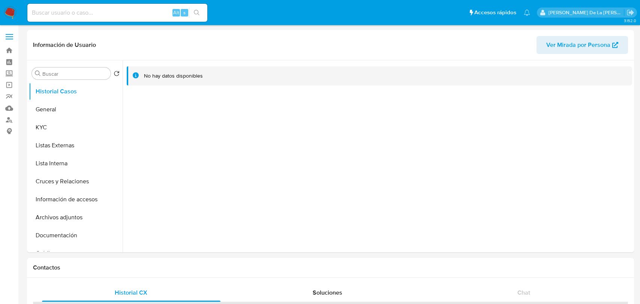
select select "10"
click at [12, 8] on img at bounding box center [10, 12] width 13 height 13
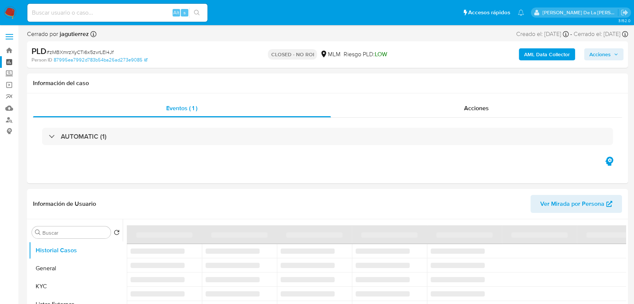
select select "10"
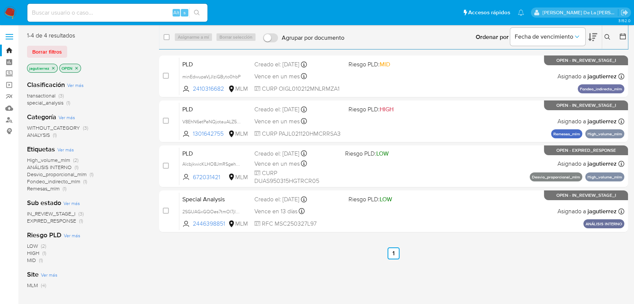
click at [6, 7] on img at bounding box center [10, 12] width 13 height 13
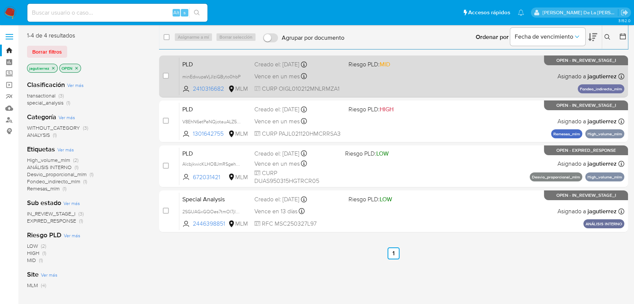
click at [468, 73] on div "PLD minEdwupaVjJlziGByto0hbP 2410316682 MLM Riesgo PLD: MID Creado el: 12/07/20…" at bounding box center [401, 76] width 445 height 38
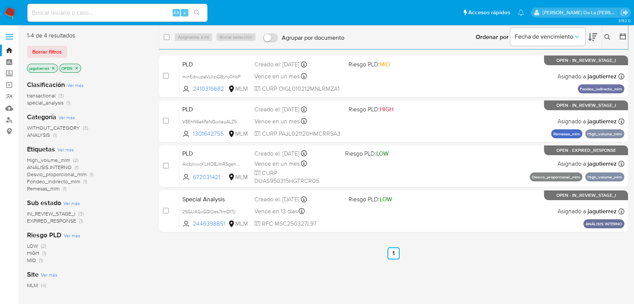
click at [54, 67] on icon "close-filter" at bounding box center [53, 68] width 4 height 4
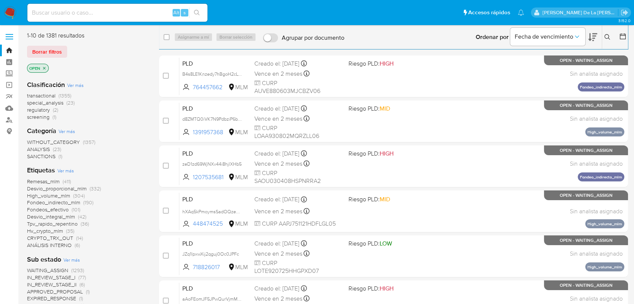
click at [46, 115] on span "screening" at bounding box center [38, 116] width 22 height 7
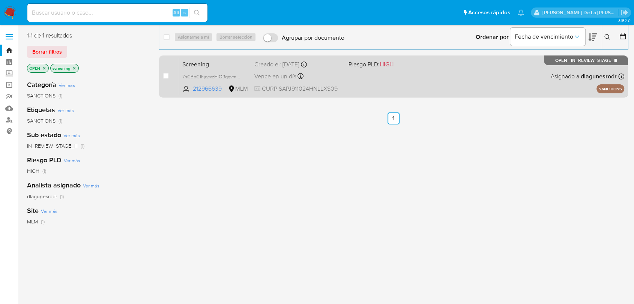
click at [379, 76] on div "Screening 7hCBbC1hjqcxzHlO9qqvmeJe 212966639 MLM Riesgo PLD: HIGH Creado el: 12…" at bounding box center [401, 76] width 445 height 38
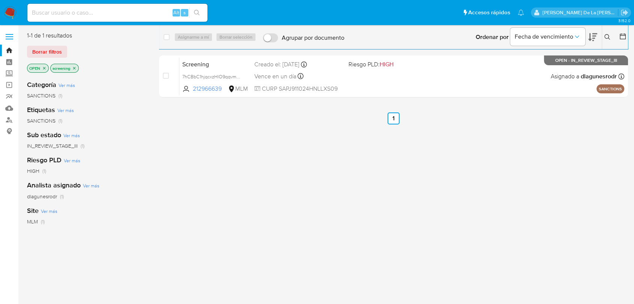
click at [12, 22] on nav "Pausado Ver notificaciones Alt s Accesos rápidos Presiona las siguientes teclas…" at bounding box center [317, 12] width 634 height 25
click at [12, 14] on img at bounding box center [10, 12] width 13 height 13
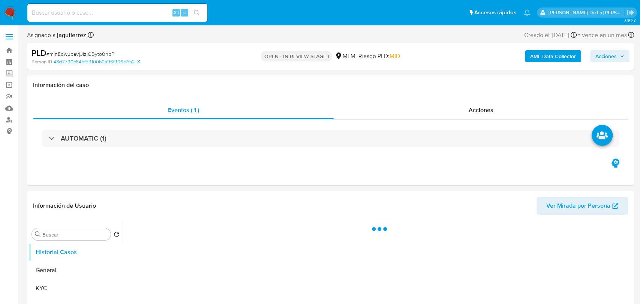
select select "10"
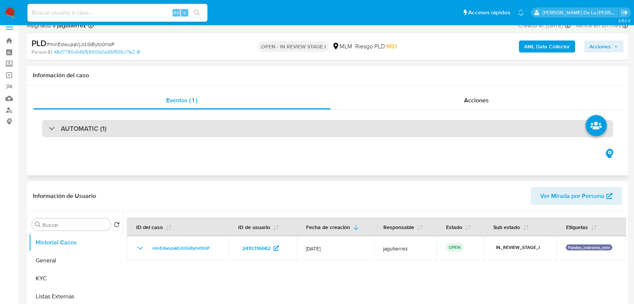
scroll to position [83, 0]
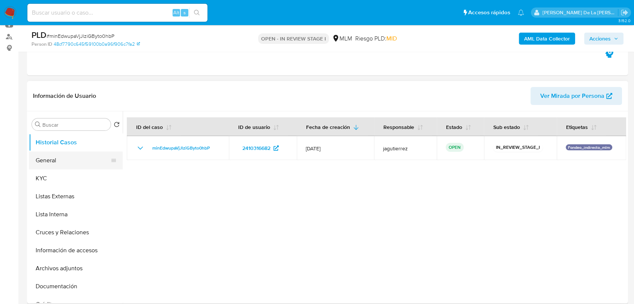
click at [67, 160] on button "General" at bounding box center [73, 160] width 88 height 18
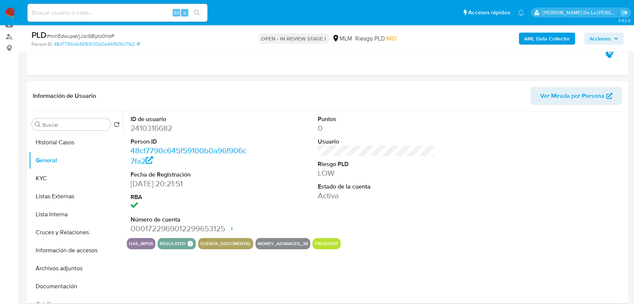
click at [144, 131] on dd "2410316682" at bounding box center [188, 128] width 117 height 10
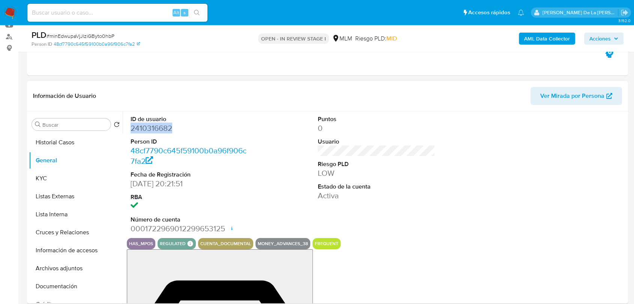
copy dd "2410316682"
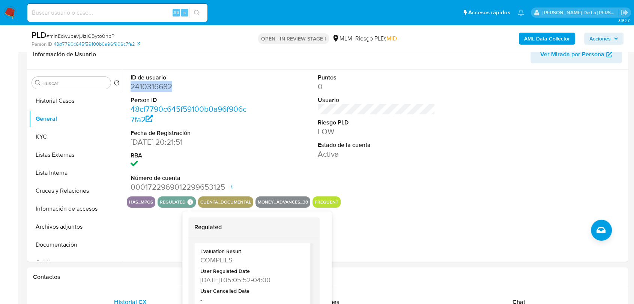
scroll to position [36, 0]
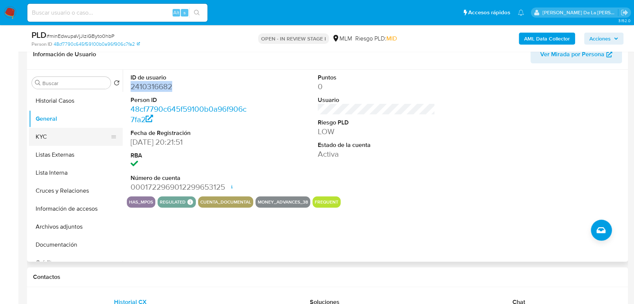
click at [60, 130] on button "KYC" at bounding box center [73, 137] width 88 height 18
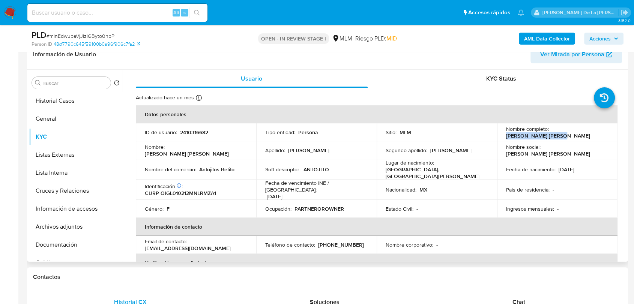
drag, startPoint x: 549, startPoint y: 133, endPoint x: 604, endPoint y: 134, distance: 55.5
click at [604, 134] on div "Nombre completo : Liz Anel Ortiz Gomez" at bounding box center [557, 132] width 102 height 13
drag, startPoint x: 233, startPoint y: 168, endPoint x: 199, endPoint y: 169, distance: 34.1
click at [199, 169] on p "Antojitos Betito" at bounding box center [216, 169] width 35 height 7
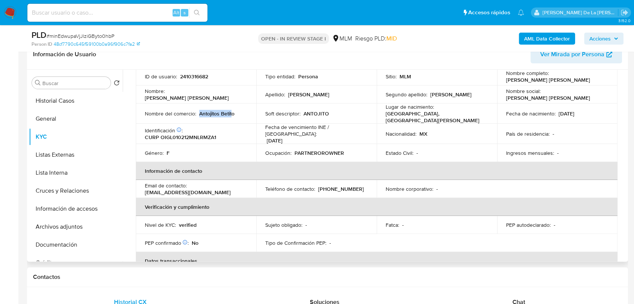
scroll to position [42, 0]
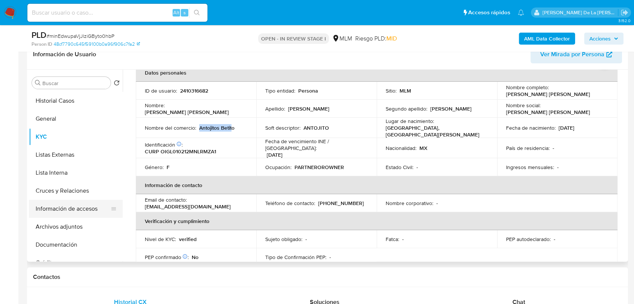
click at [67, 209] on button "Información de accesos" at bounding box center [73, 209] width 88 height 18
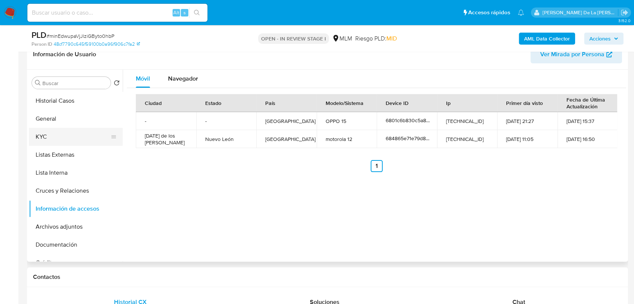
click at [63, 132] on button "KYC" at bounding box center [73, 137] width 88 height 18
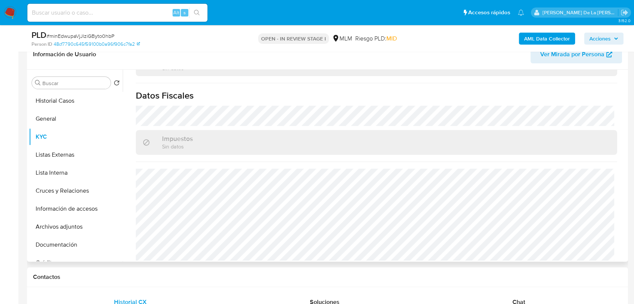
scroll to position [464, 0]
click at [51, 194] on button "Cruces y Relaciones" at bounding box center [73, 191] width 88 height 18
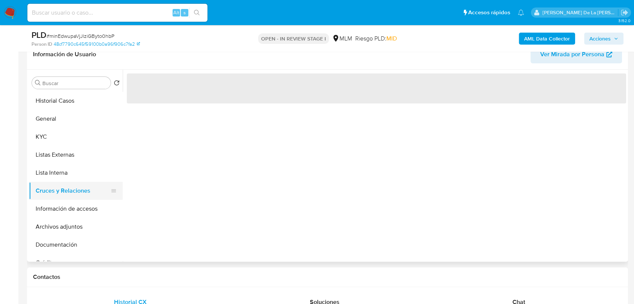
scroll to position [0, 0]
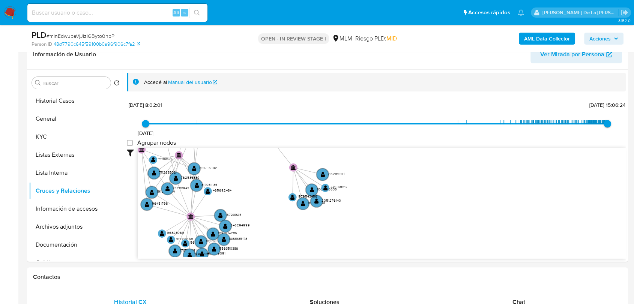
drag, startPoint x: 419, startPoint y: 173, endPoint x: 319, endPoint y: 19, distance: 184.0
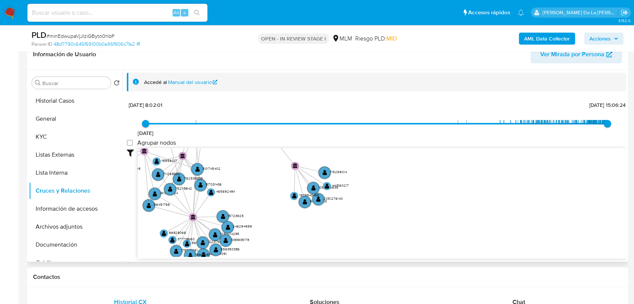
drag, startPoint x: 278, startPoint y: 207, endPoint x: 418, endPoint y: 182, distance: 142.8
click at [405, 184] on icon "phone-5c98b7d9da382625506626dc9bdca4f0  user-2410316682  2410316682 person-48…" at bounding box center [382, 202] width 488 height 109
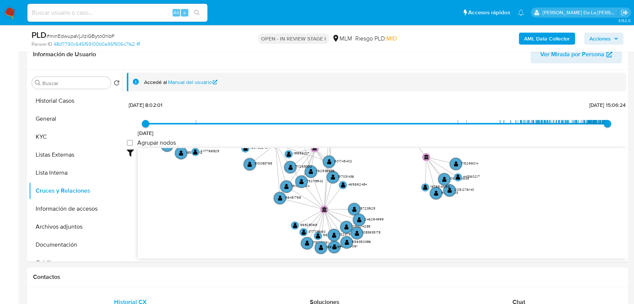
drag, startPoint x: 326, startPoint y: 191, endPoint x: 372, endPoint y: 323, distance: 139.9
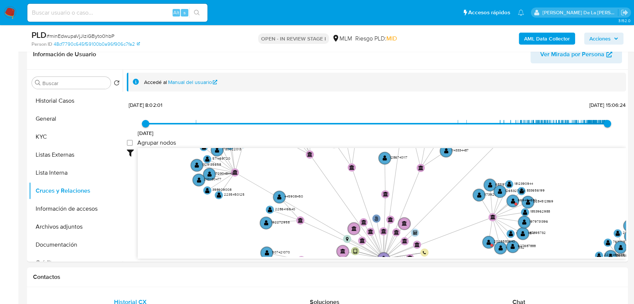
drag, startPoint x: 243, startPoint y: 204, endPoint x: 241, endPoint y: 321, distance: 117.0
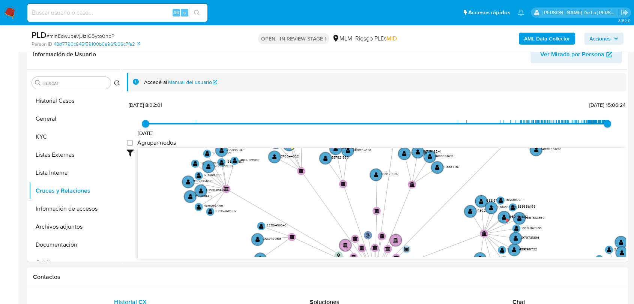
drag, startPoint x: 287, startPoint y: 232, endPoint x: 273, endPoint y: 286, distance: 55.9
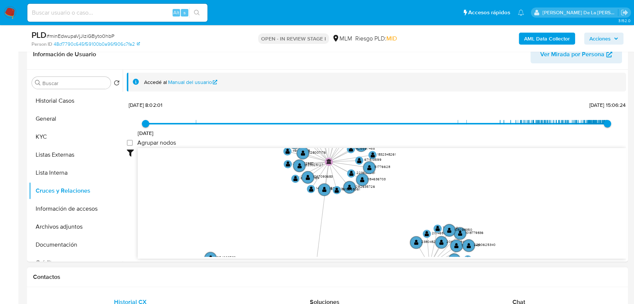
drag, startPoint x: 293, startPoint y: 260, endPoint x: 237, endPoint y: 279, distance: 59.2
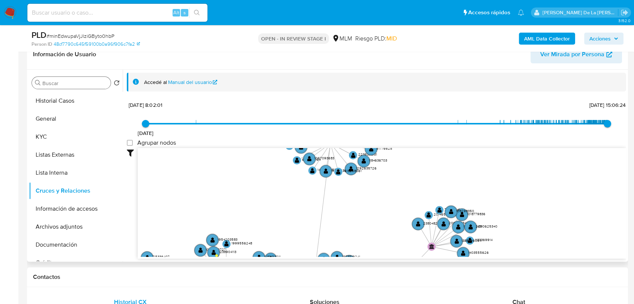
click at [69, 80] on input "Buscar" at bounding box center [74, 83] width 65 height 7
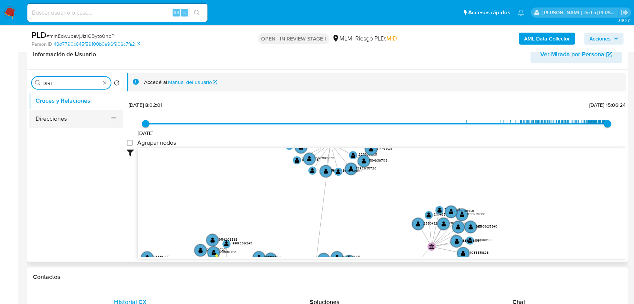
type input "DIRE"
click at [67, 118] on button "Direcciones" at bounding box center [76, 119] width 94 height 18
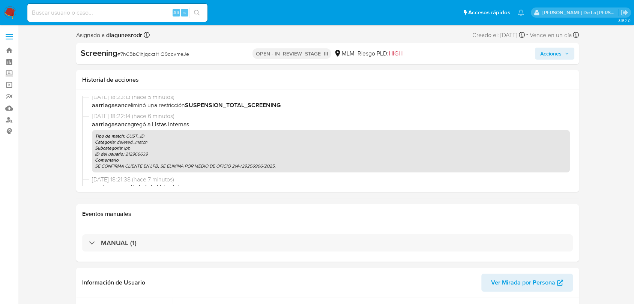
select select "10"
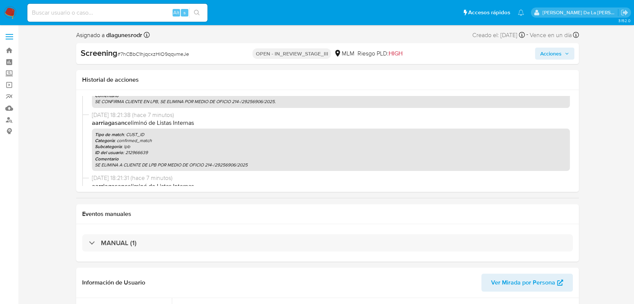
scroll to position [70, 0]
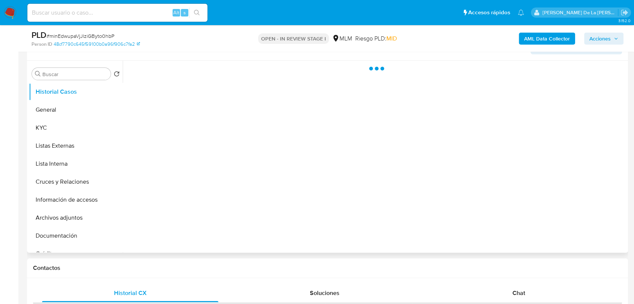
scroll to position [166, 0]
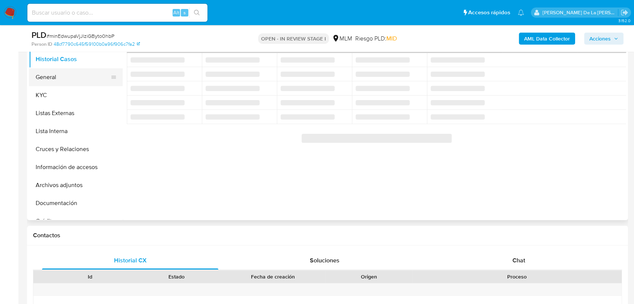
click at [60, 73] on button "General" at bounding box center [73, 77] width 88 height 18
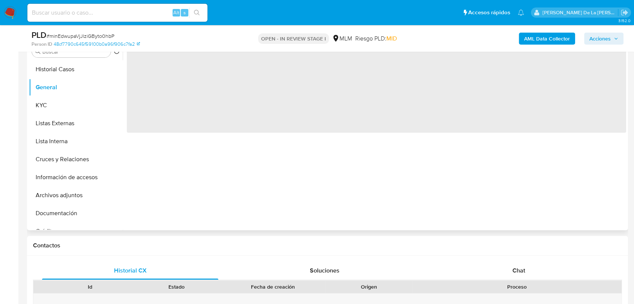
select select "10"
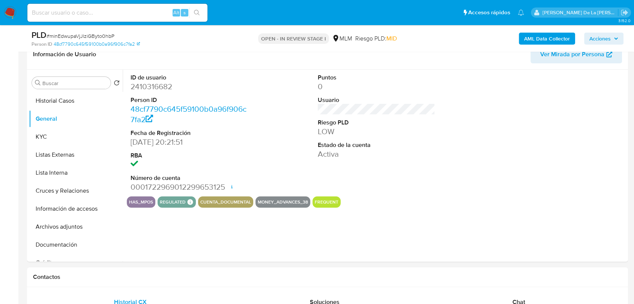
scroll to position [110, 0]
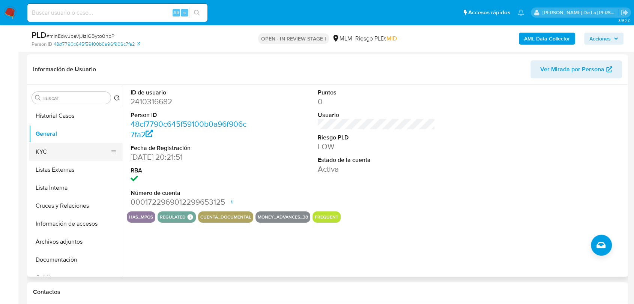
click at [66, 150] on button "KYC" at bounding box center [73, 152] width 88 height 18
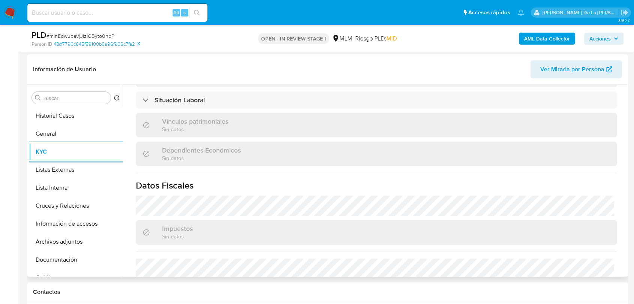
scroll to position [464, 0]
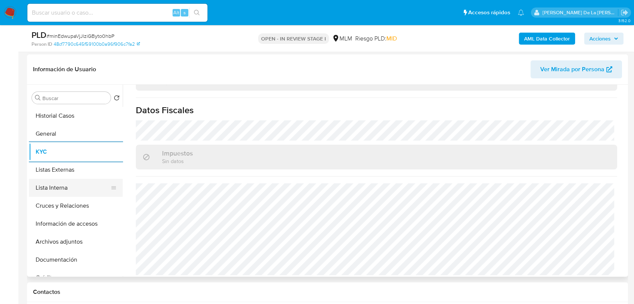
click at [63, 190] on button "Lista Interna" at bounding box center [73, 188] width 88 height 18
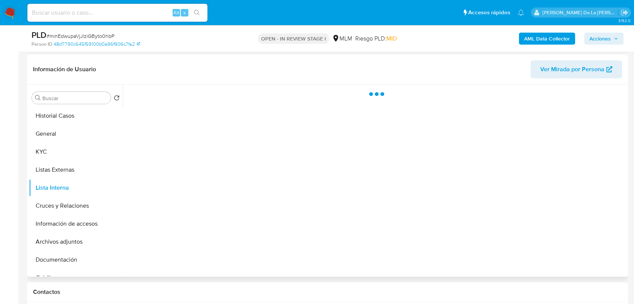
scroll to position [0, 0]
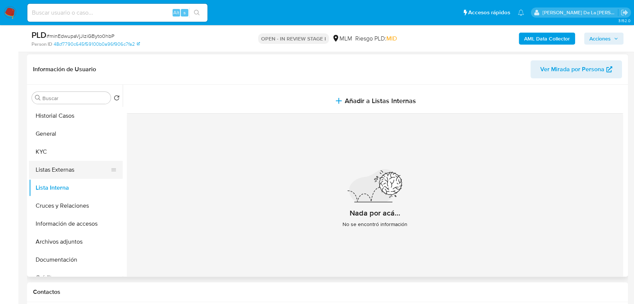
drag, startPoint x: 53, startPoint y: 163, endPoint x: 105, endPoint y: 170, distance: 52.2
click at [54, 163] on button "Listas Externas" at bounding box center [73, 170] width 88 height 18
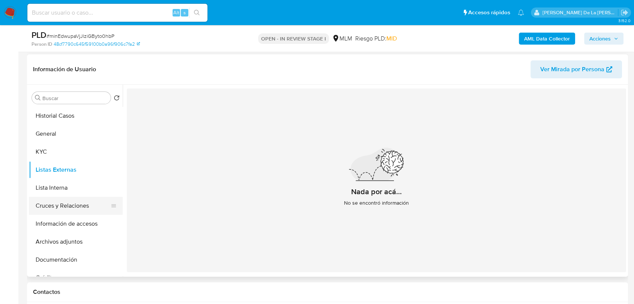
click at [91, 201] on button "Cruces y Relaciones" at bounding box center [73, 206] width 88 height 18
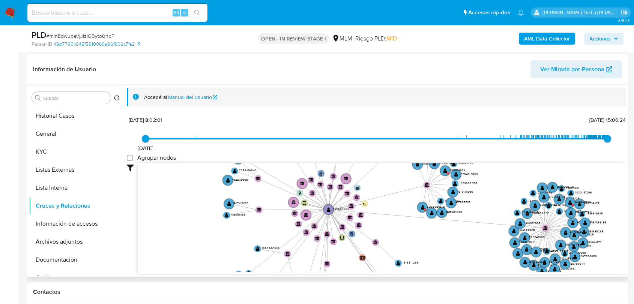
drag, startPoint x: 339, startPoint y: 215, endPoint x: 367, endPoint y: 195, distance: 33.9
click at [367, 195] on icon "phone-5c98b7d9da382625506626dc9bdca4f0  user-2410316682  2410316682 person-48…" at bounding box center [382, 217] width 488 height 109
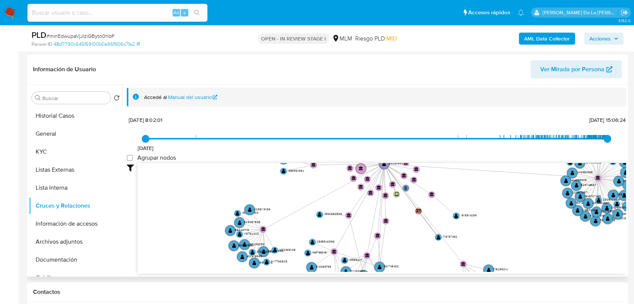
drag, startPoint x: 388, startPoint y: 202, endPoint x: 430, endPoint y: 152, distance: 65.2
click at [431, 152] on div "22/2/2021 22/2/2021, 8:02:01 12/8/2025, 15:06:24 Agrupar nodos Filtros Confianz…" at bounding box center [376, 193] width 499 height 159
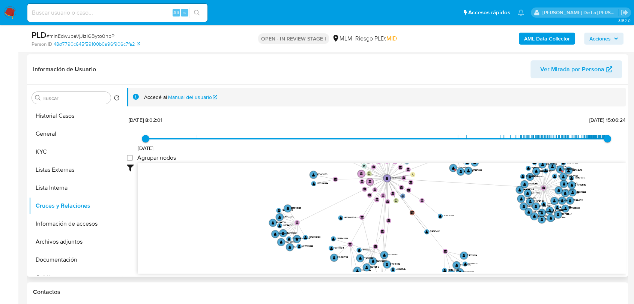
drag, startPoint x: 428, startPoint y: 197, endPoint x: 421, endPoint y: 211, distance: 15.4
click at [421, 211] on icon "phone-5c98b7d9da382625506626dc9bdca4f0  user-2410316682  2410316682 person-48…" at bounding box center [382, 217] width 488 height 109
click at [63, 217] on button "Información de accesos" at bounding box center [73, 224] width 88 height 18
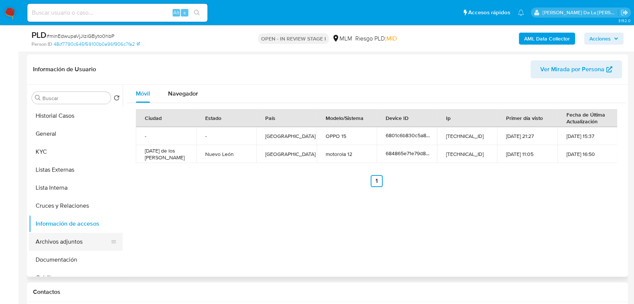
click at [74, 235] on button "Archivos adjuntos" at bounding box center [73, 242] width 88 height 18
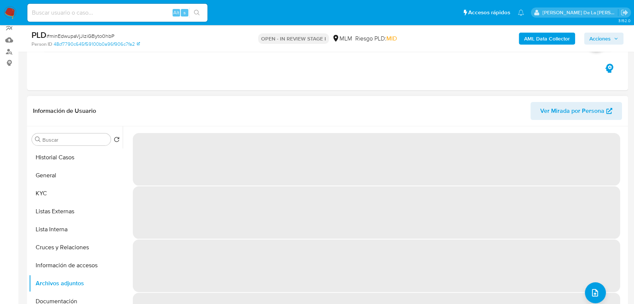
scroll to position [27, 0]
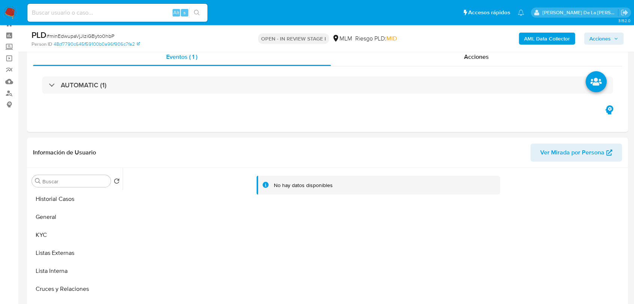
click at [535, 34] on b "AML Data Collector" at bounding box center [547, 39] width 46 height 12
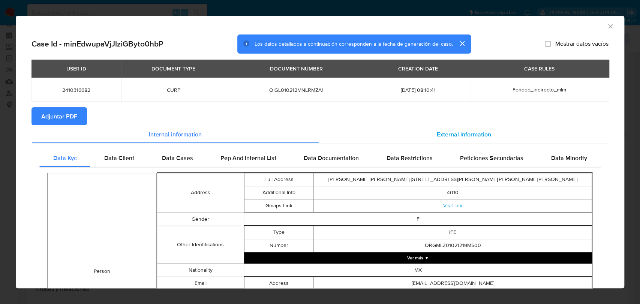
drag, startPoint x: 442, startPoint y: 133, endPoint x: 437, endPoint y: 135, distance: 5.7
click at [441, 135] on span "External information" at bounding box center [464, 134] width 54 height 9
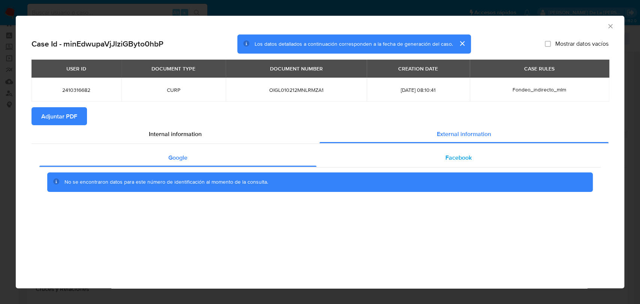
click at [411, 153] on div "Facebook" at bounding box center [458, 158] width 284 height 18
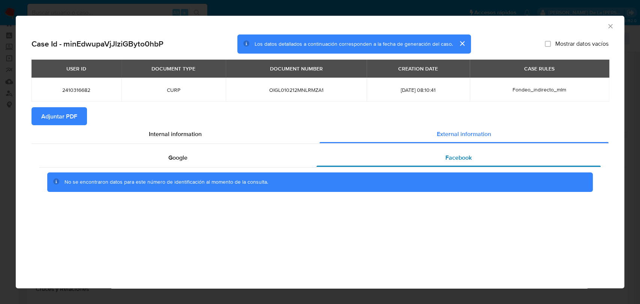
click at [454, 154] on span "Facebook" at bounding box center [458, 157] width 26 height 9
click at [177, 163] on div "Google" at bounding box center [177, 158] width 277 height 18
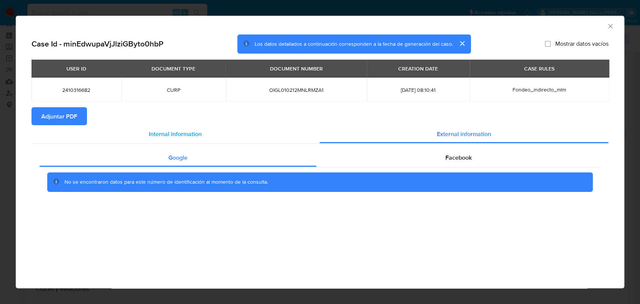
click at [190, 134] on span "Internal information" at bounding box center [175, 134] width 53 height 9
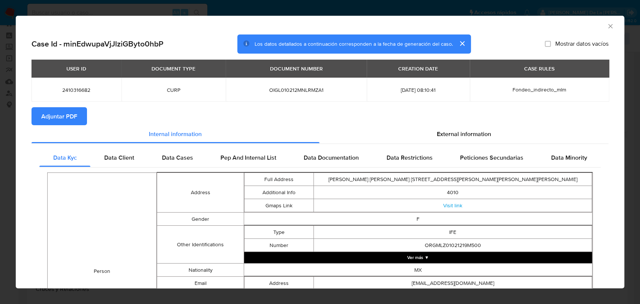
click at [57, 113] on span "Adjuntar PDF" at bounding box center [59, 116] width 36 height 16
click at [607, 28] on icon "Cerrar ventana" at bounding box center [610, 25] width 7 height 7
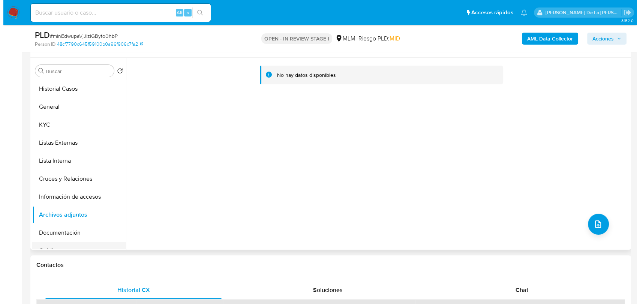
scroll to position [151, 0]
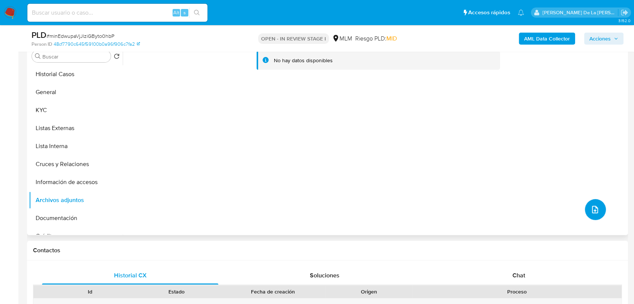
click at [590, 207] on icon "upload-file" at bounding box center [594, 209] width 9 height 9
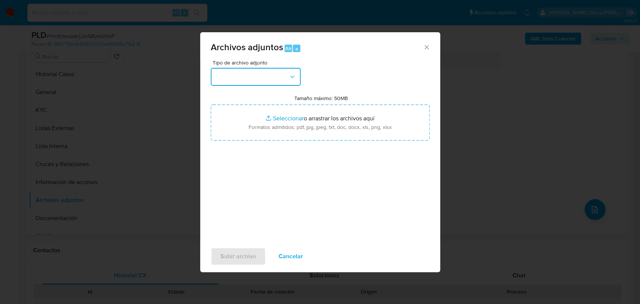
click at [240, 82] on button "button" at bounding box center [256, 77] width 90 height 18
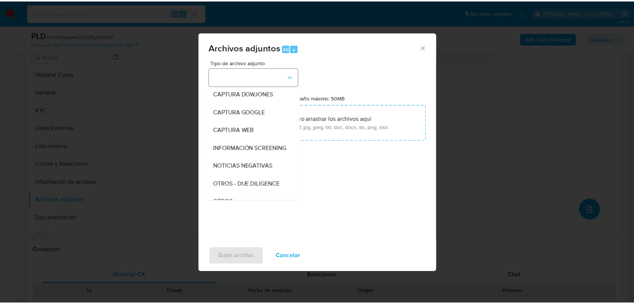
scroll to position [39, 0]
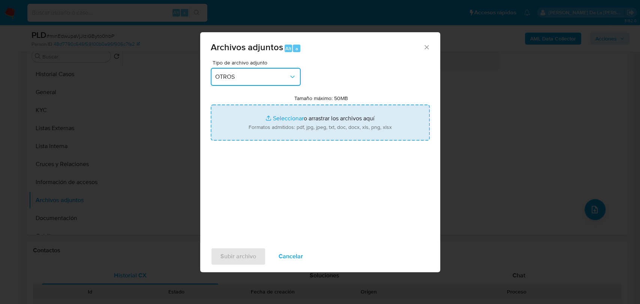
type input "C:\fakepath\2410316682_LIZ ANEL ORTIZ GOMEZ_JUL2025.pdf"
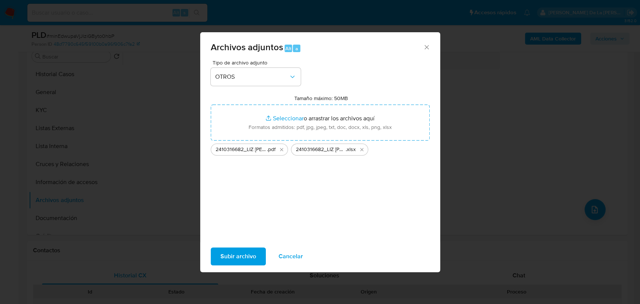
click at [234, 260] on span "Subir archivo" at bounding box center [238, 256] width 36 height 16
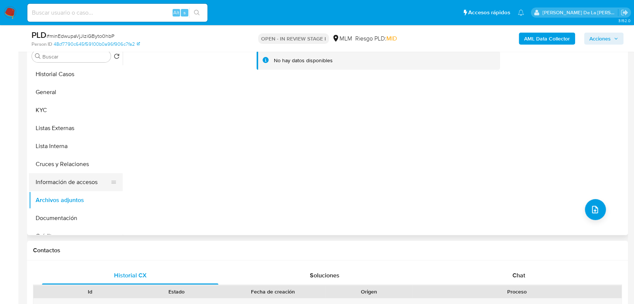
click at [65, 185] on button "Información de accesos" at bounding box center [73, 182] width 88 height 18
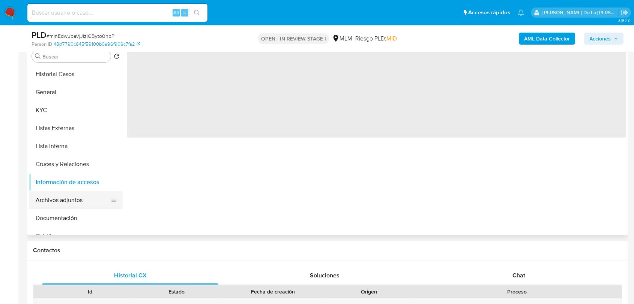
click at [57, 206] on button "Archivos adjuntos" at bounding box center [73, 200] width 88 height 18
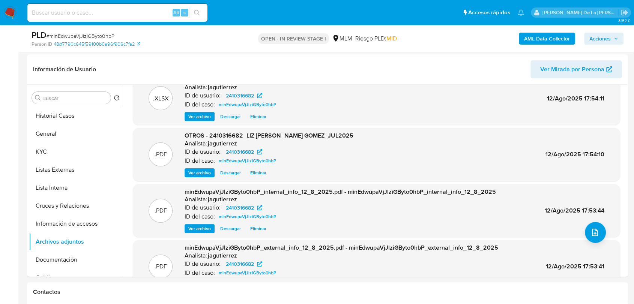
scroll to position [0, 0]
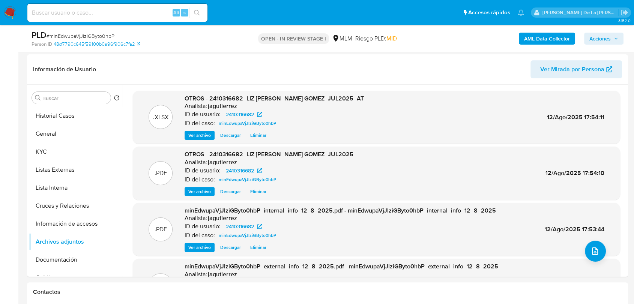
click at [602, 38] on span "Acciones" at bounding box center [599, 39] width 21 height 12
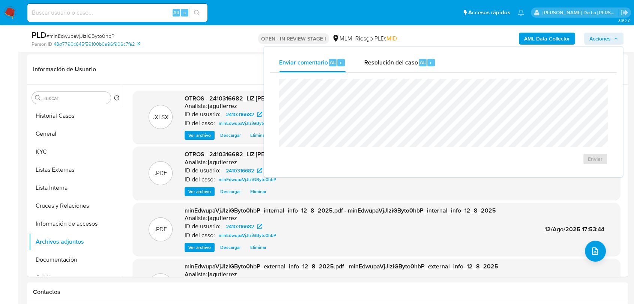
click at [400, 75] on div "Enviar" at bounding box center [443, 122] width 346 height 98
click at [365, 69] on div "Resolución del caso Alt r" at bounding box center [400, 62] width 72 height 19
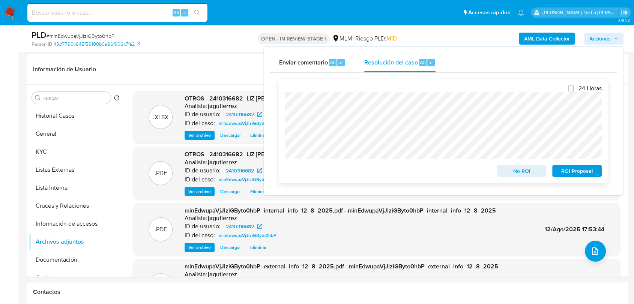
click at [517, 172] on span "No ROI" at bounding box center [521, 171] width 39 height 10
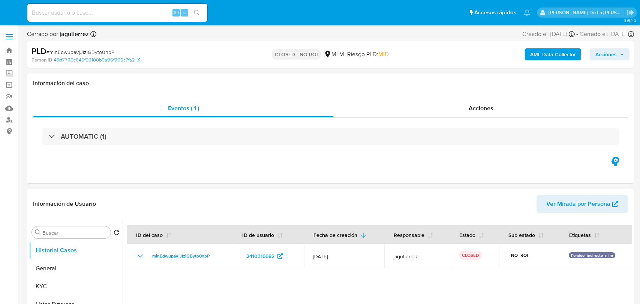
select select "10"
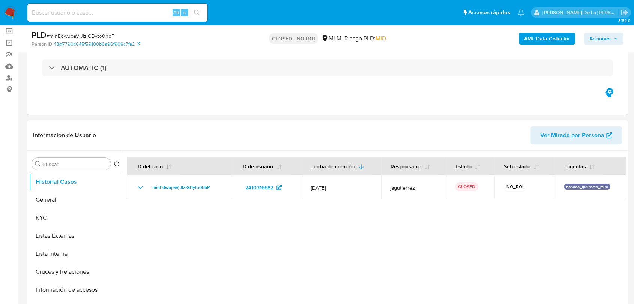
scroll to position [42, 0]
click at [4, 7] on img at bounding box center [10, 12] width 13 height 13
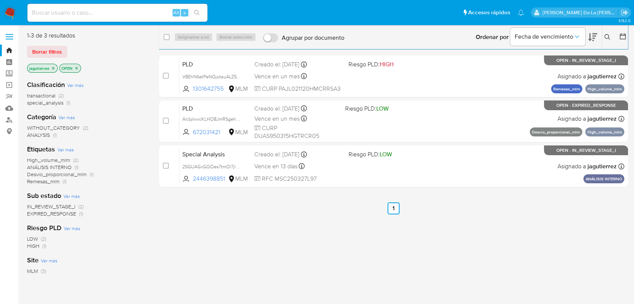
click at [14, 16] on img at bounding box center [10, 12] width 13 height 13
